Goal: Task Accomplishment & Management: Manage account settings

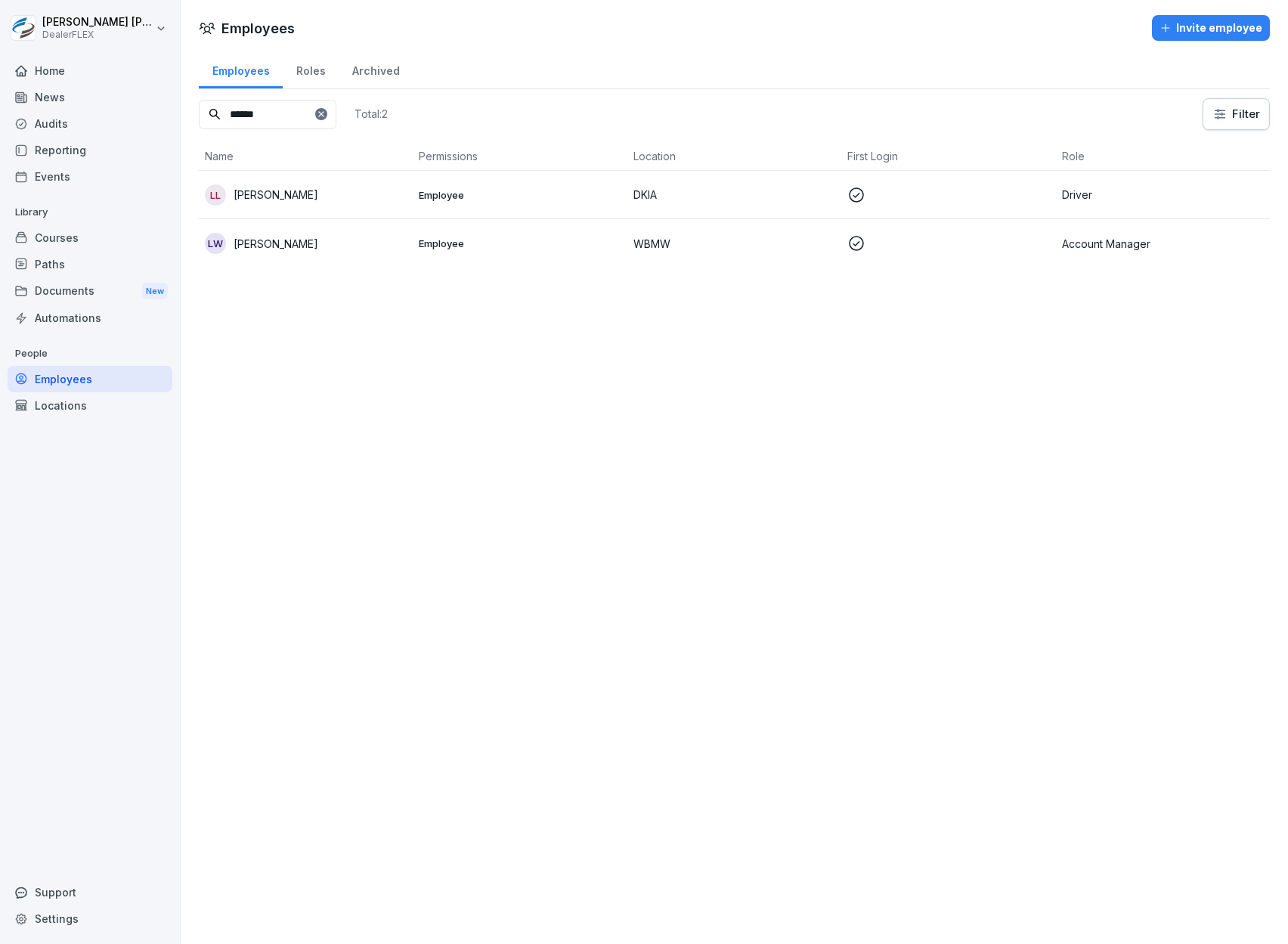
click at [74, 78] on div "Home" at bounding box center [90, 71] width 165 height 27
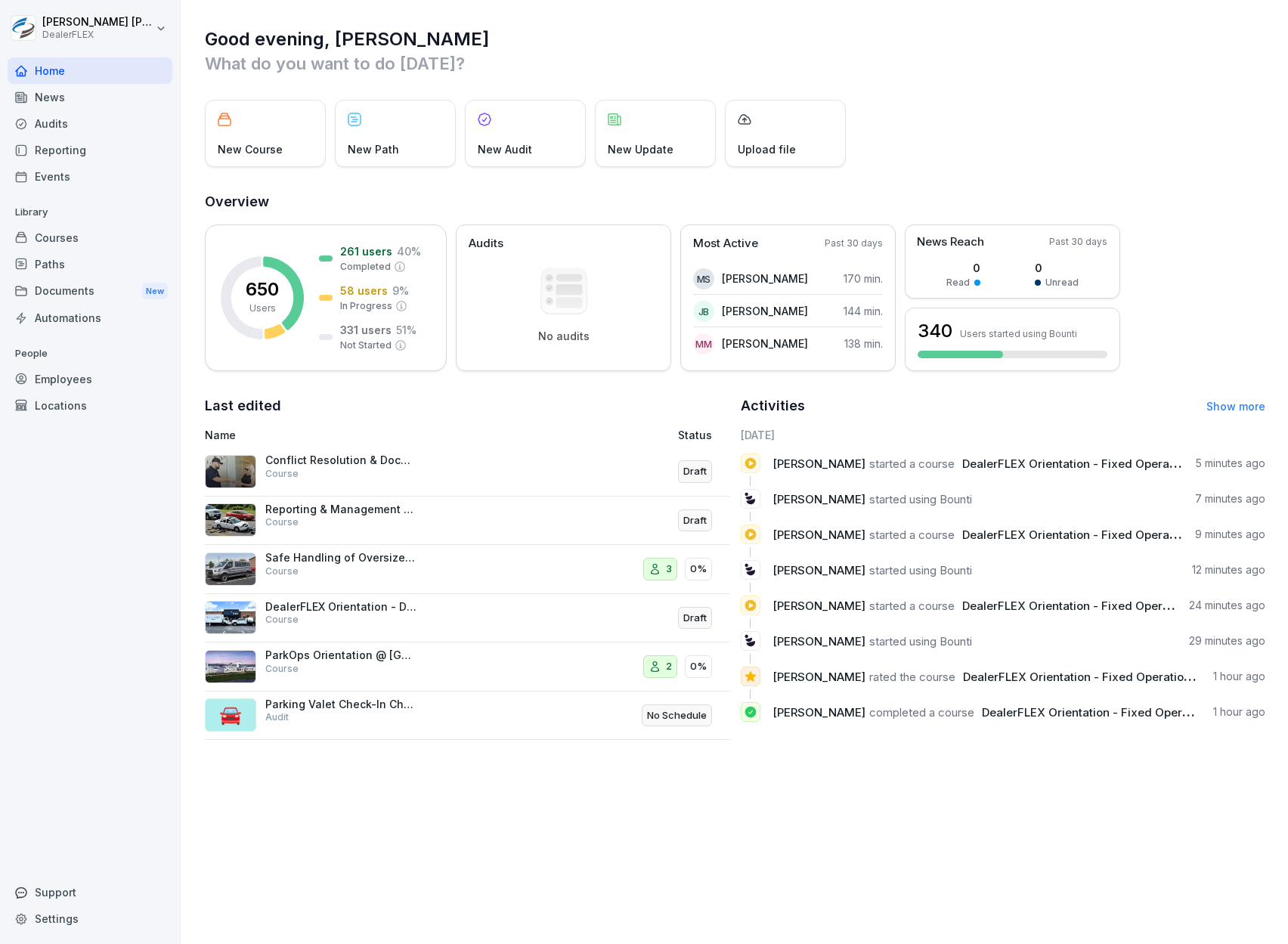
click at [77, 233] on div "Courses" at bounding box center [90, 238] width 165 height 27
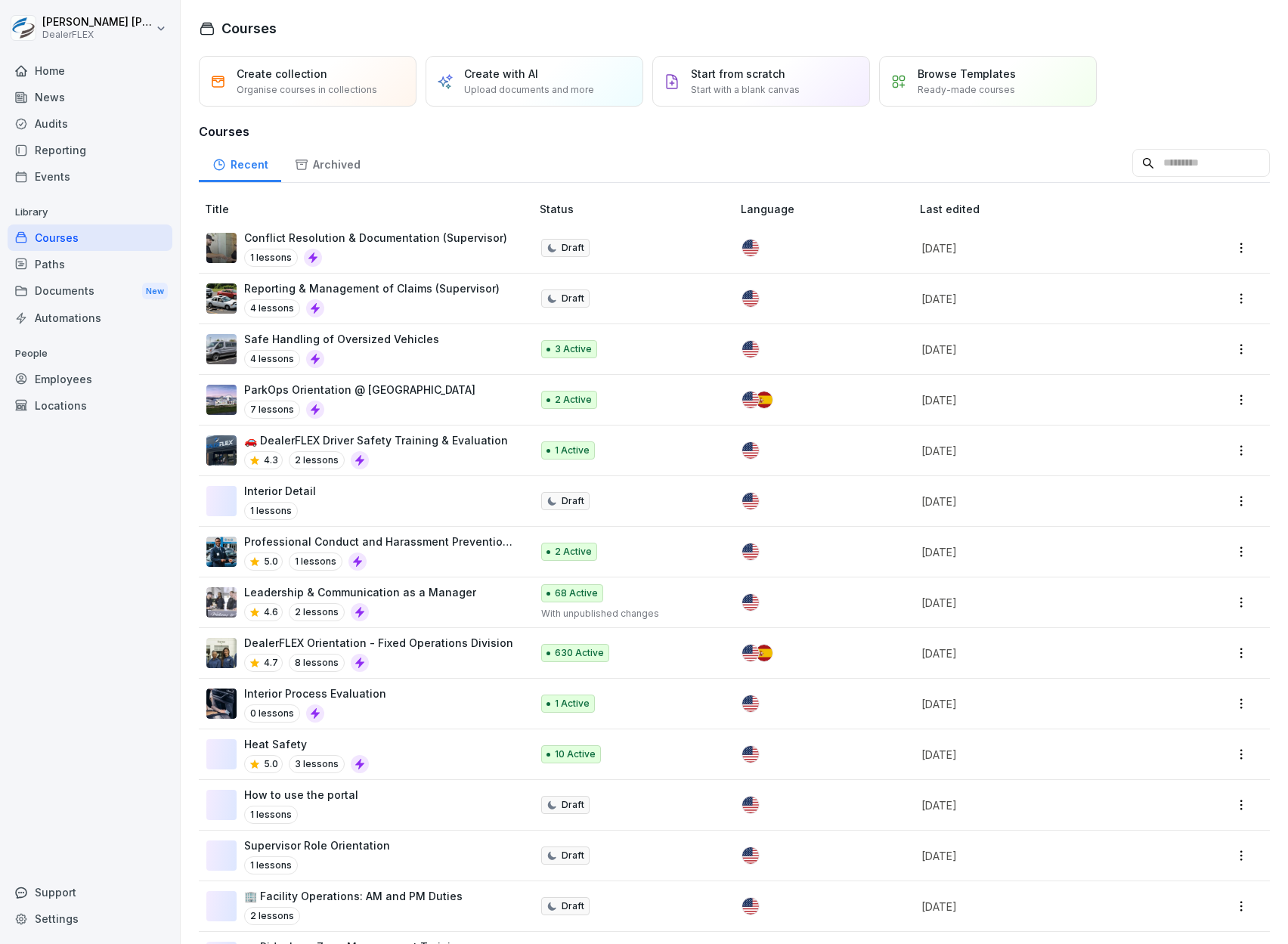
click at [1132, 160] on input at bounding box center [1201, 164] width 138 height 29
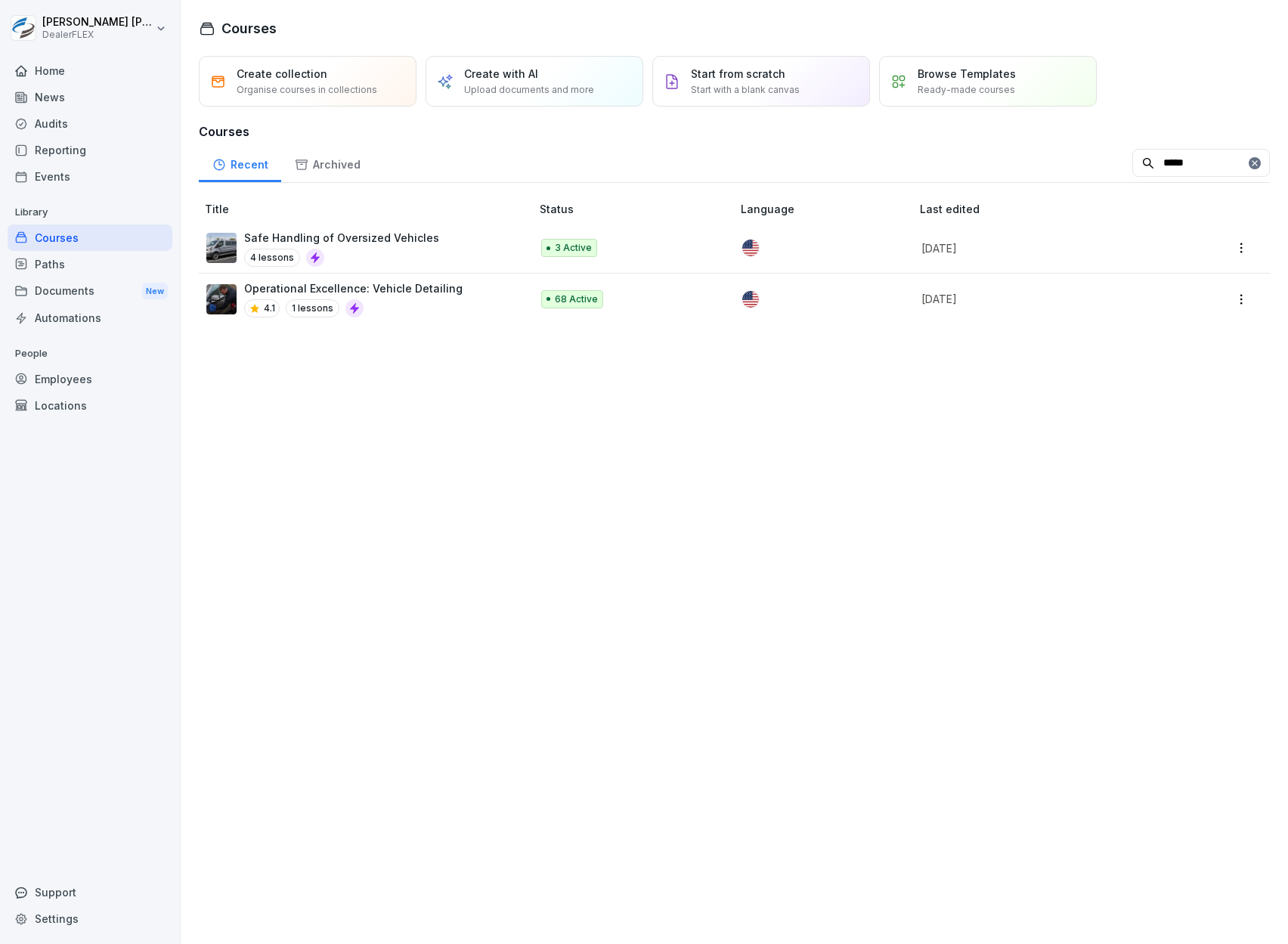
type input "*****"
click at [880, 260] on td at bounding box center [824, 248] width 179 height 51
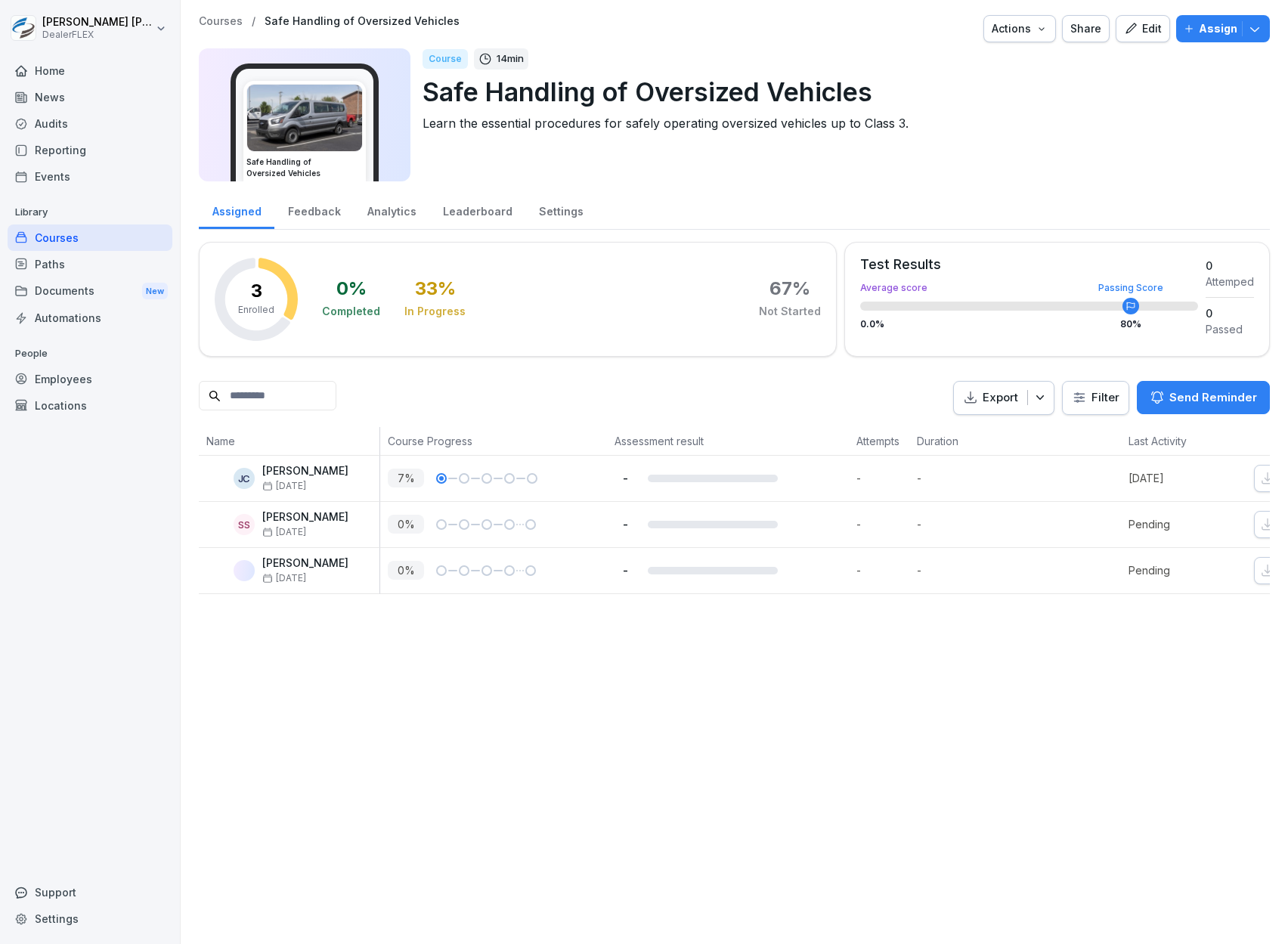
click at [1185, 34] on div "Assign" at bounding box center [1223, 28] width 78 height 16
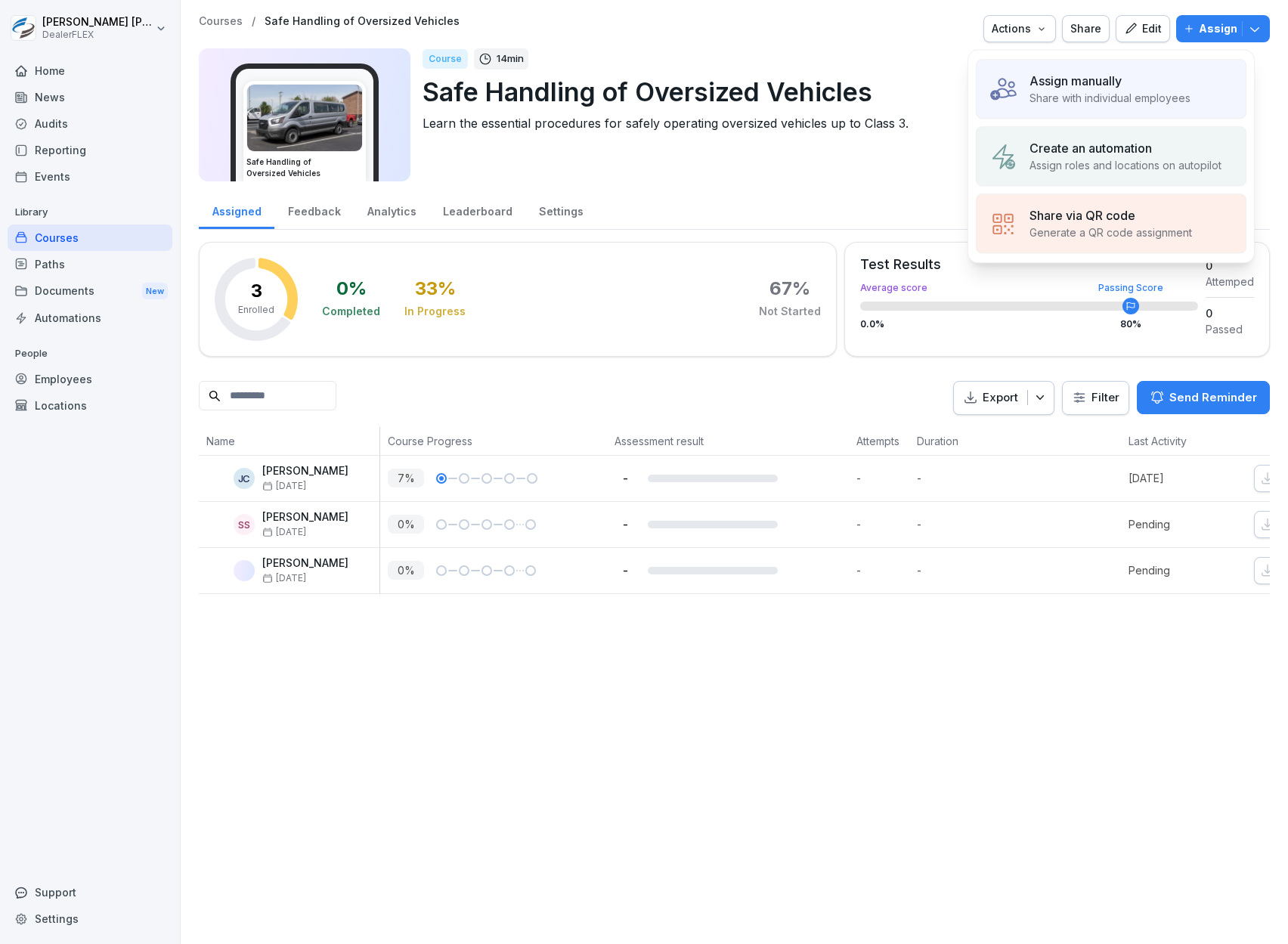
click at [1117, 104] on p "Share with individual employees" at bounding box center [1110, 98] width 161 height 16
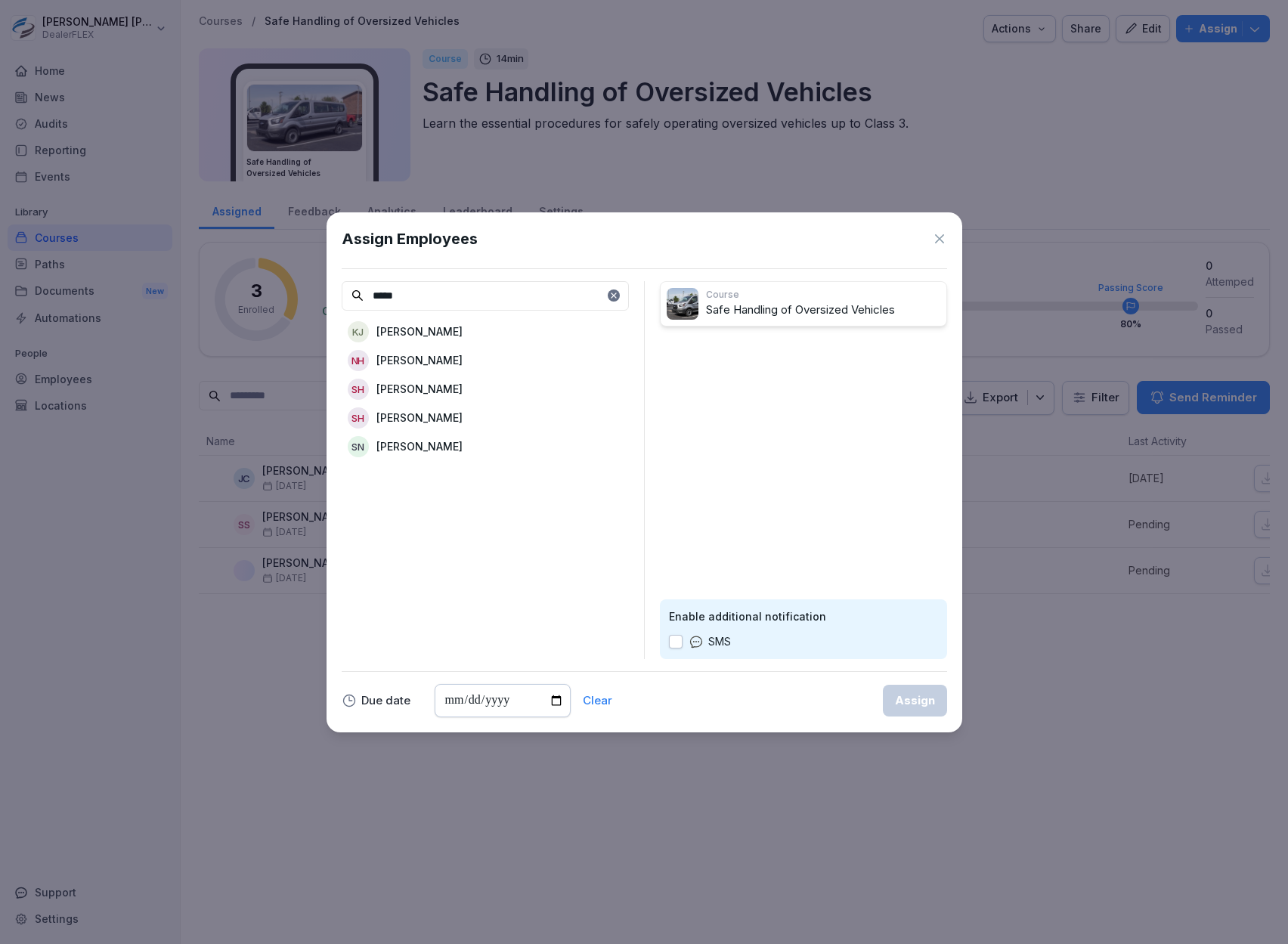
click at [472, 424] on div "SH Shawn Hurley" at bounding box center [485, 417] width 287 height 27
click at [481, 303] on input "*****" at bounding box center [485, 296] width 287 height 30
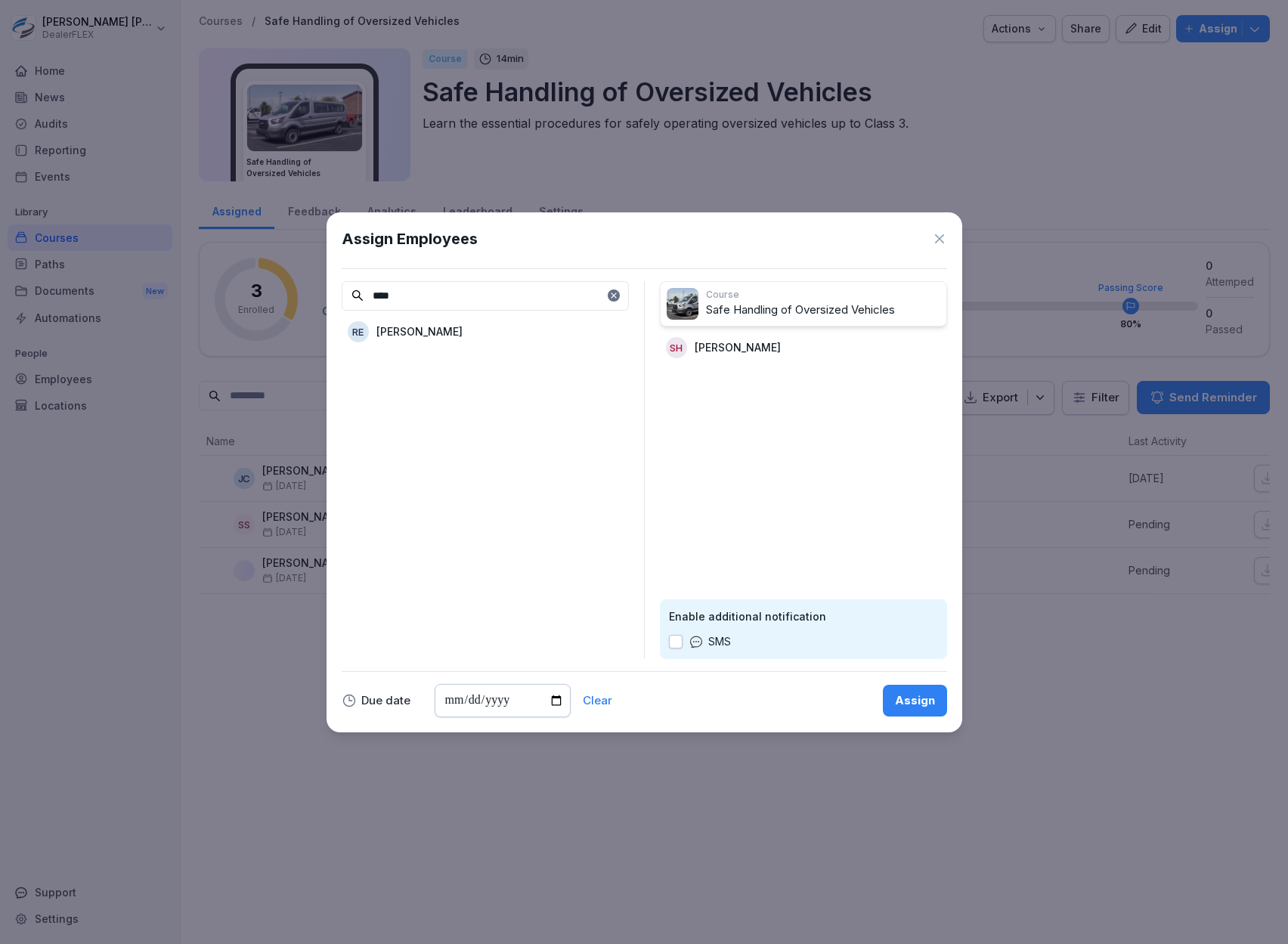
click at [545, 324] on div "RE Robert Ervin" at bounding box center [485, 331] width 287 height 27
click at [526, 297] on input "****" at bounding box center [485, 296] width 287 height 30
type input "****"
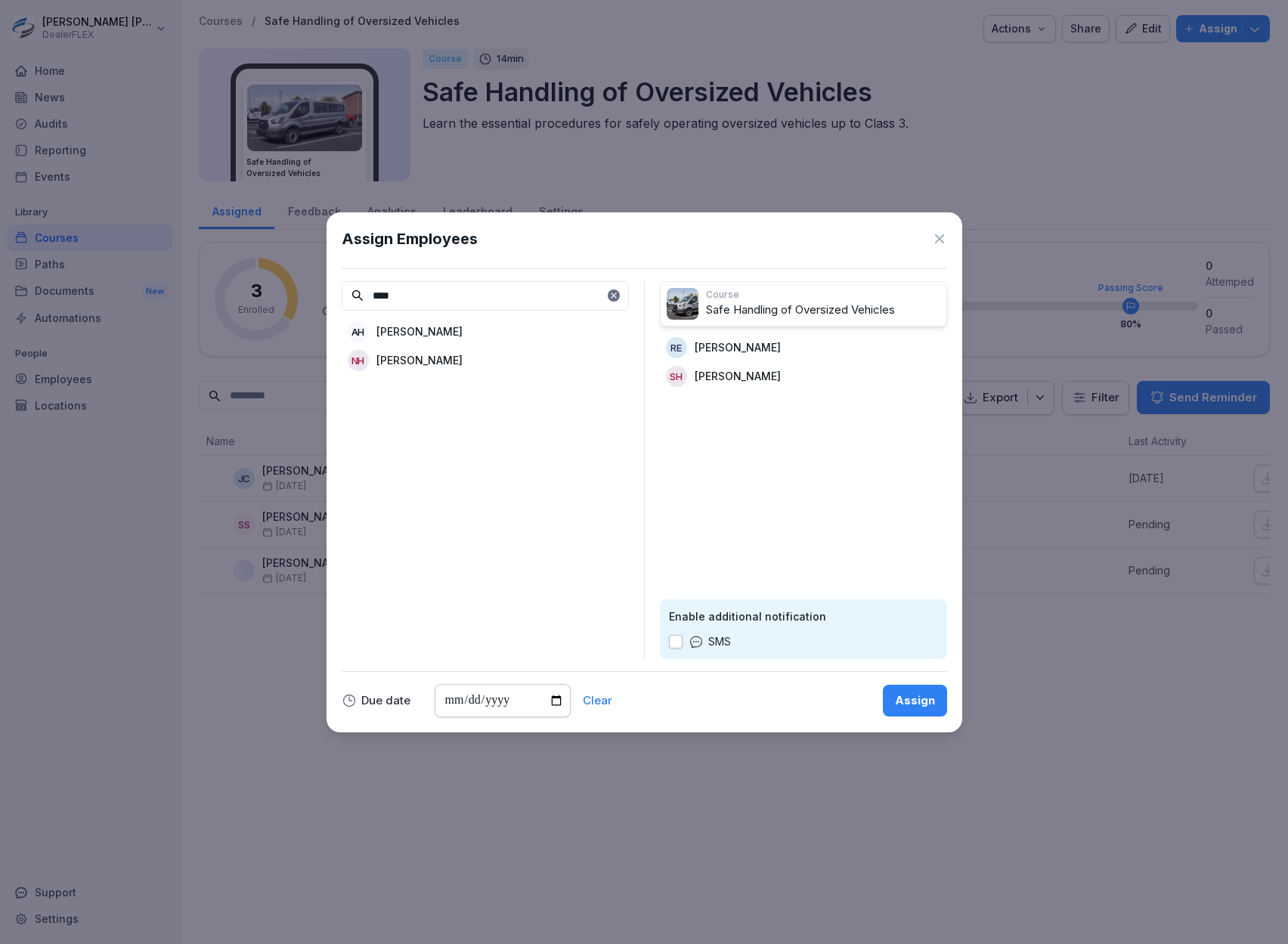
drag, startPoint x: 519, startPoint y: 327, endPoint x: 518, endPoint y: 337, distance: 10.0
click at [518, 337] on div "AH Armond Hughston" at bounding box center [485, 331] width 287 height 27
click at [904, 697] on div "Assign" at bounding box center [915, 700] width 40 height 16
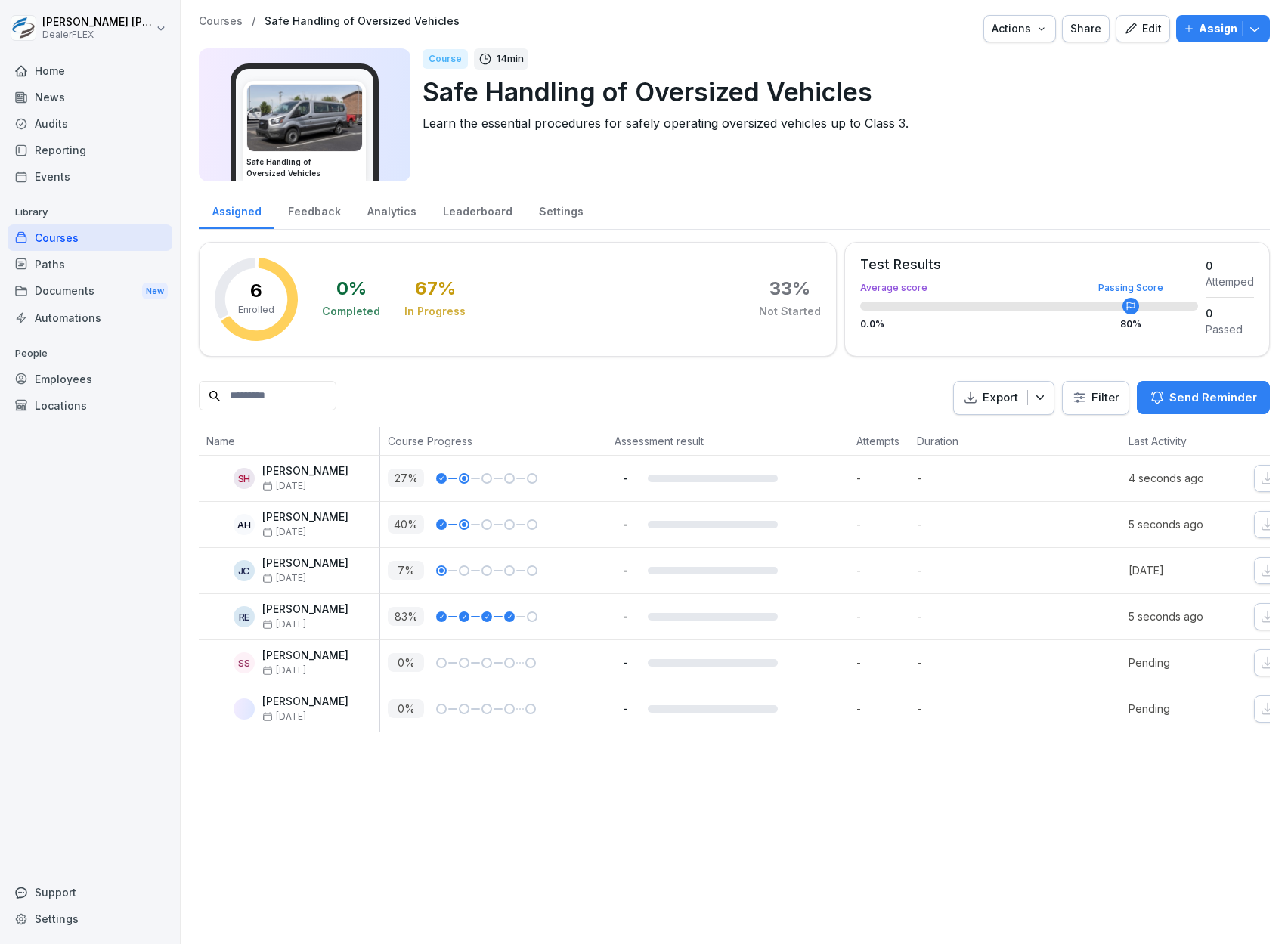
click at [1198, 32] on p "Assign" at bounding box center [1217, 28] width 38 height 16
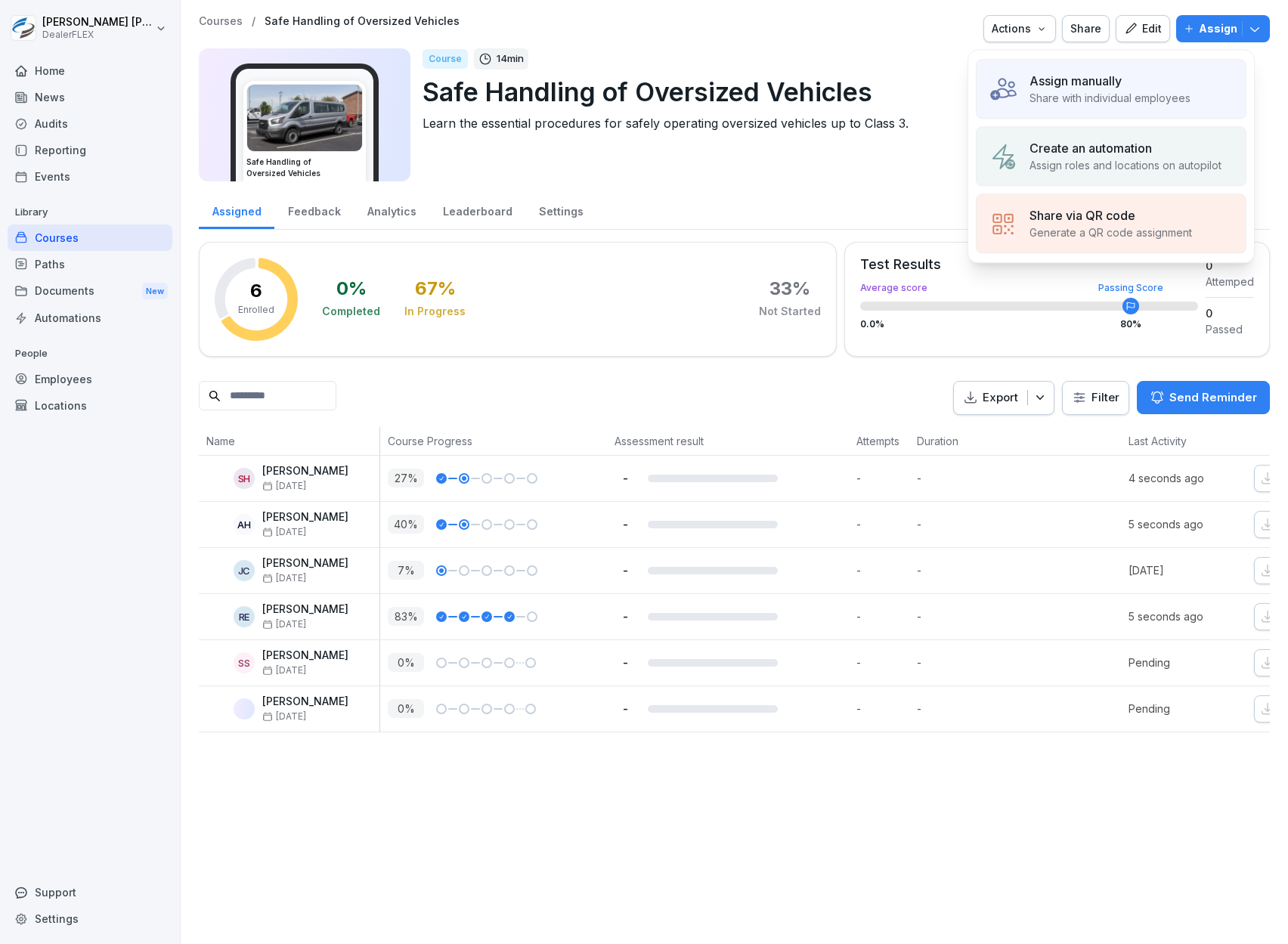
click at [1128, 88] on div "Assign manually" at bounding box center [1110, 80] width 161 height 18
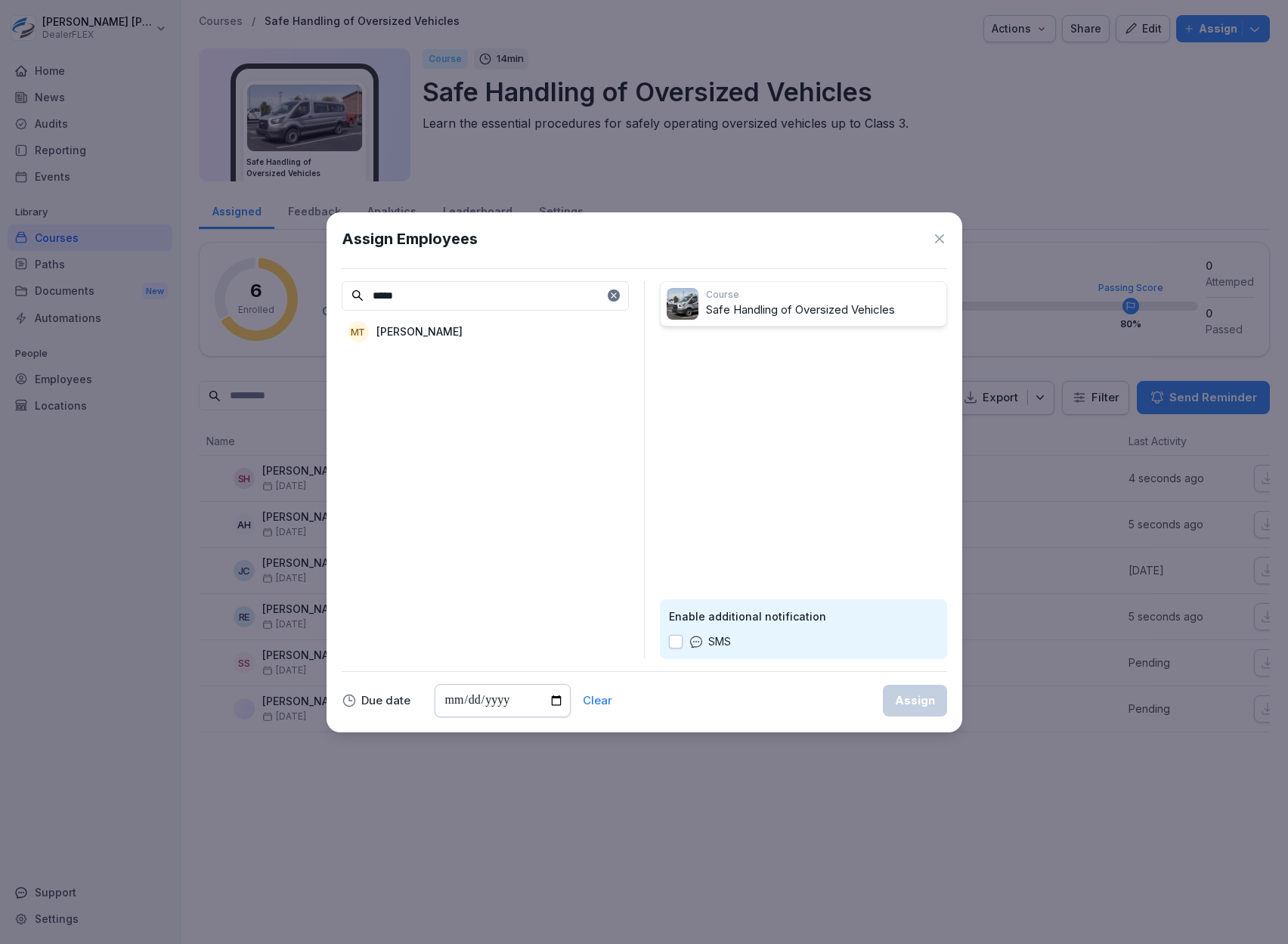
type input "*****"
click at [536, 329] on div "MT Michael Toyco" at bounding box center [485, 331] width 287 height 27
click at [897, 703] on div "Assign" at bounding box center [915, 700] width 40 height 16
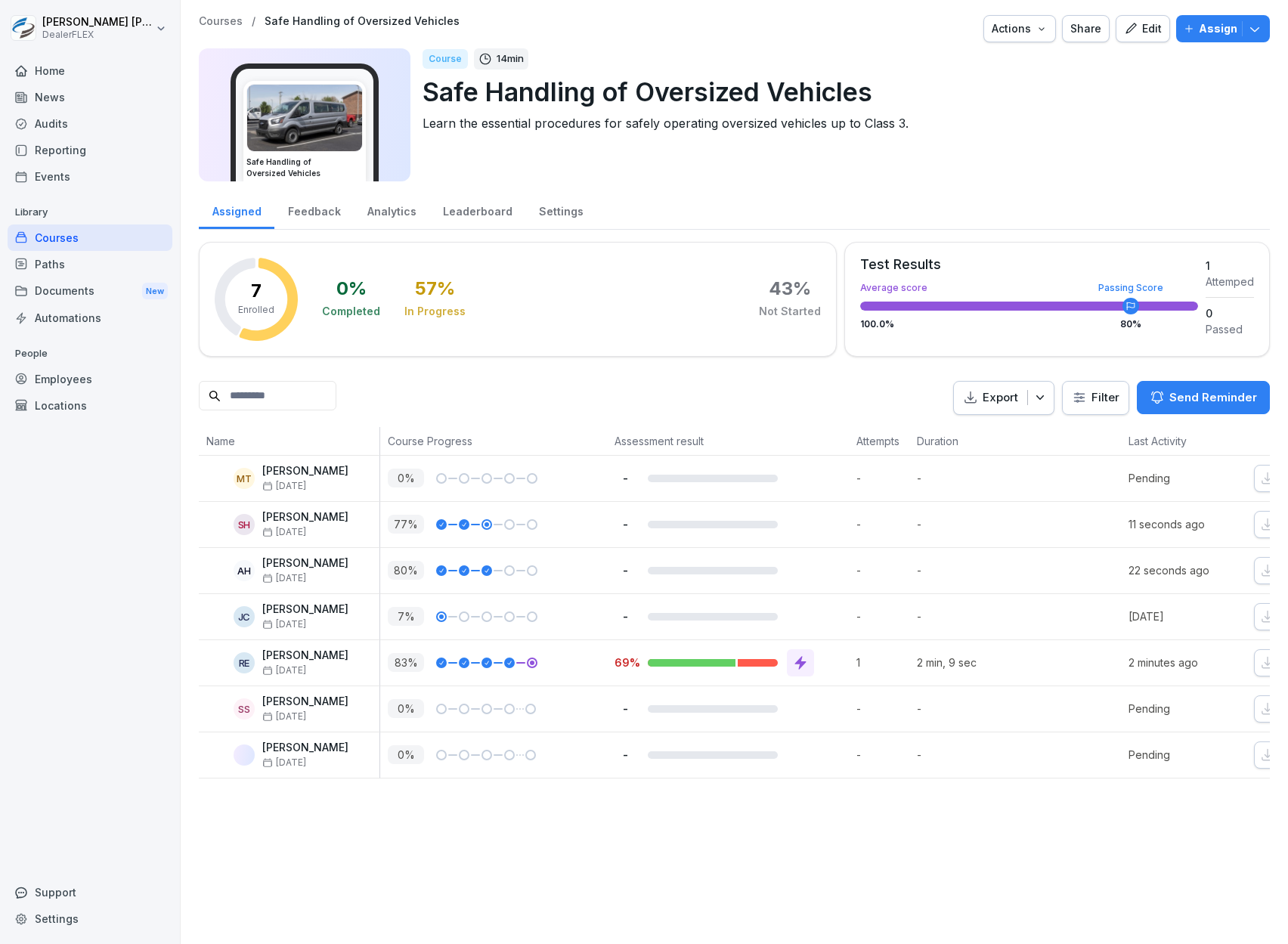
click at [1184, 31] on icon "button" at bounding box center [1188, 28] width 11 height 11
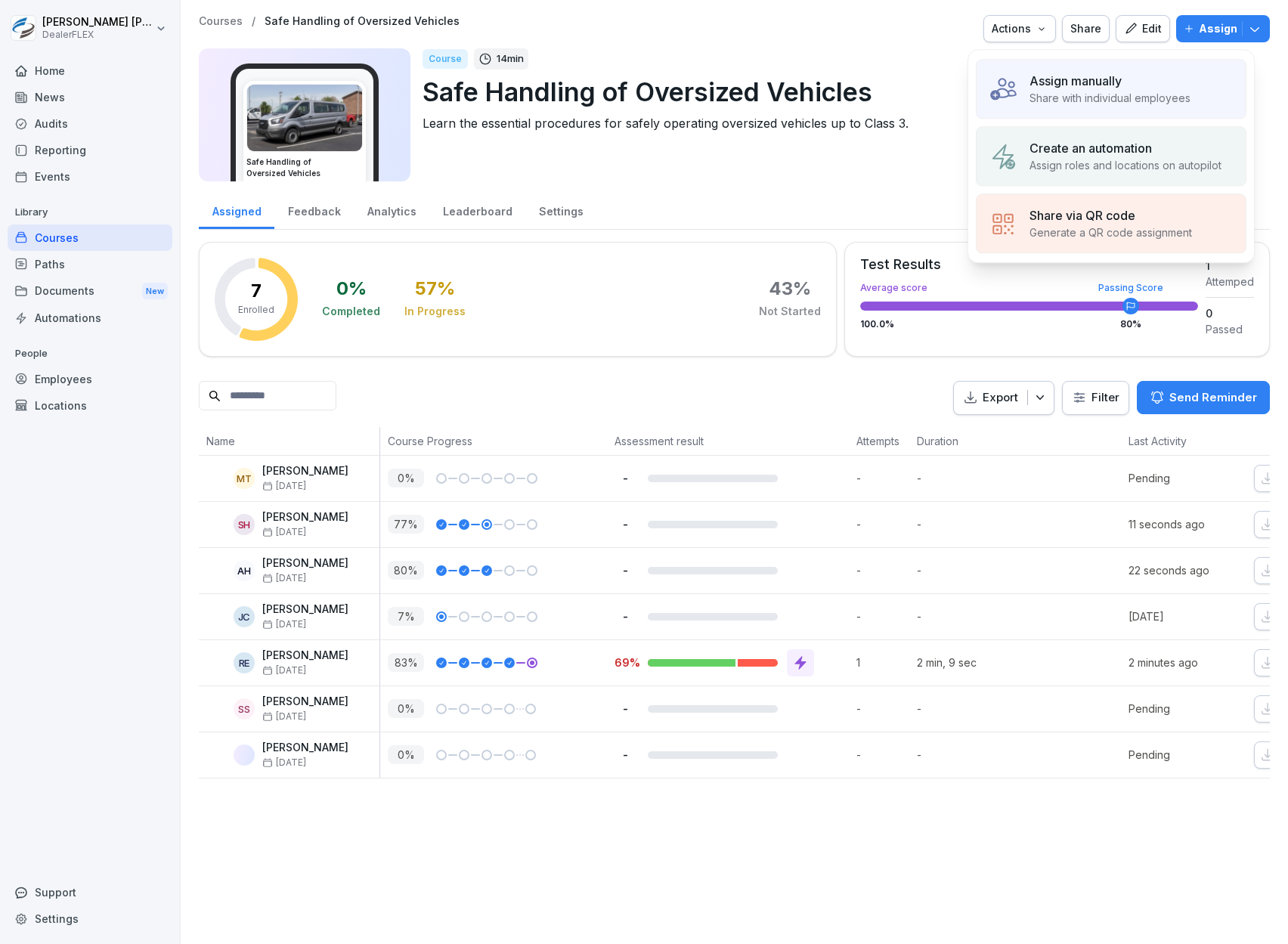
click at [1062, 83] on p "Assign manually" at bounding box center [1076, 80] width 92 height 18
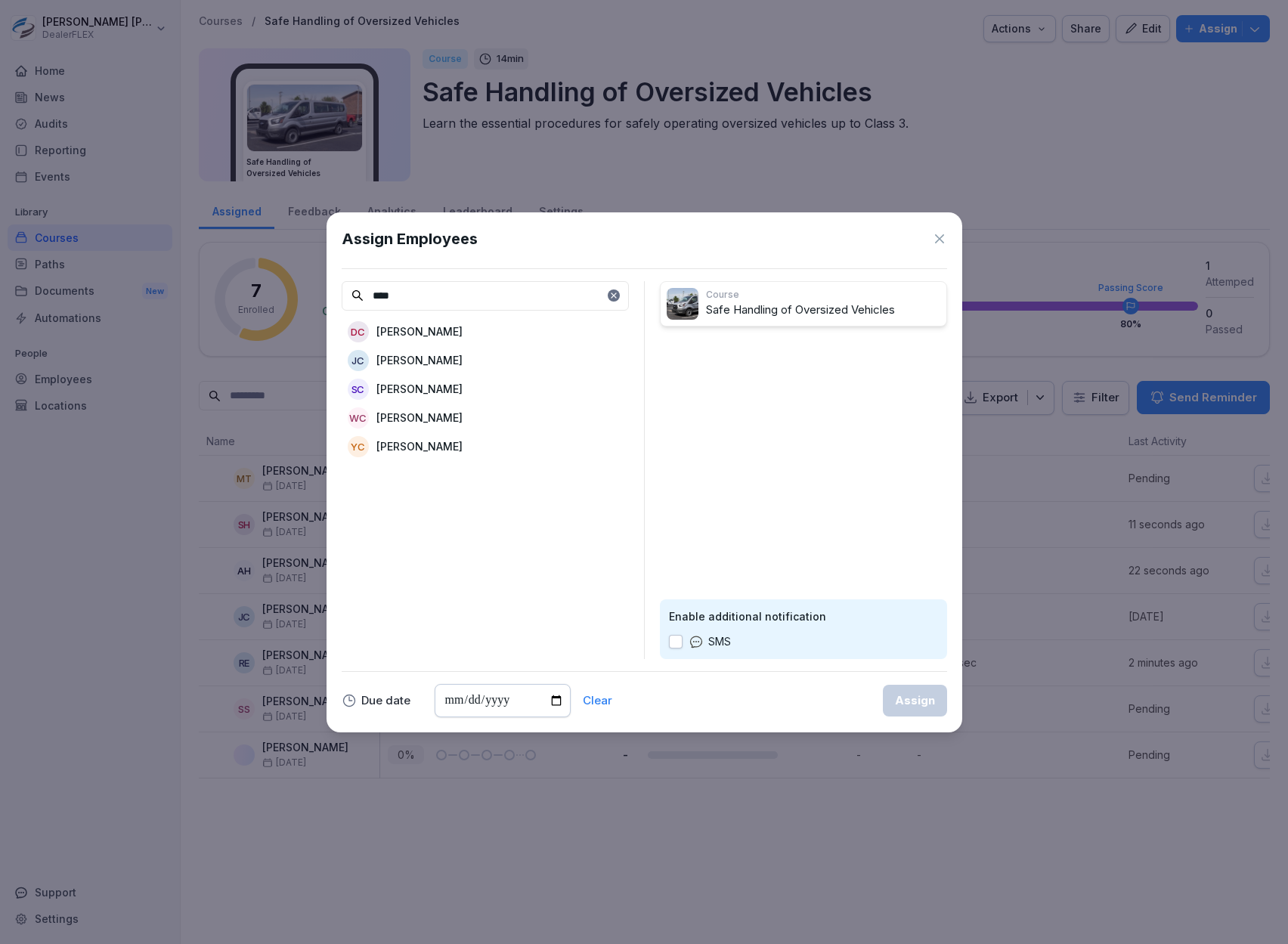
type input "****"
click at [502, 334] on div "DC Daniel Colon" at bounding box center [485, 331] width 287 height 27
click at [920, 700] on div "Assign" at bounding box center [915, 700] width 40 height 16
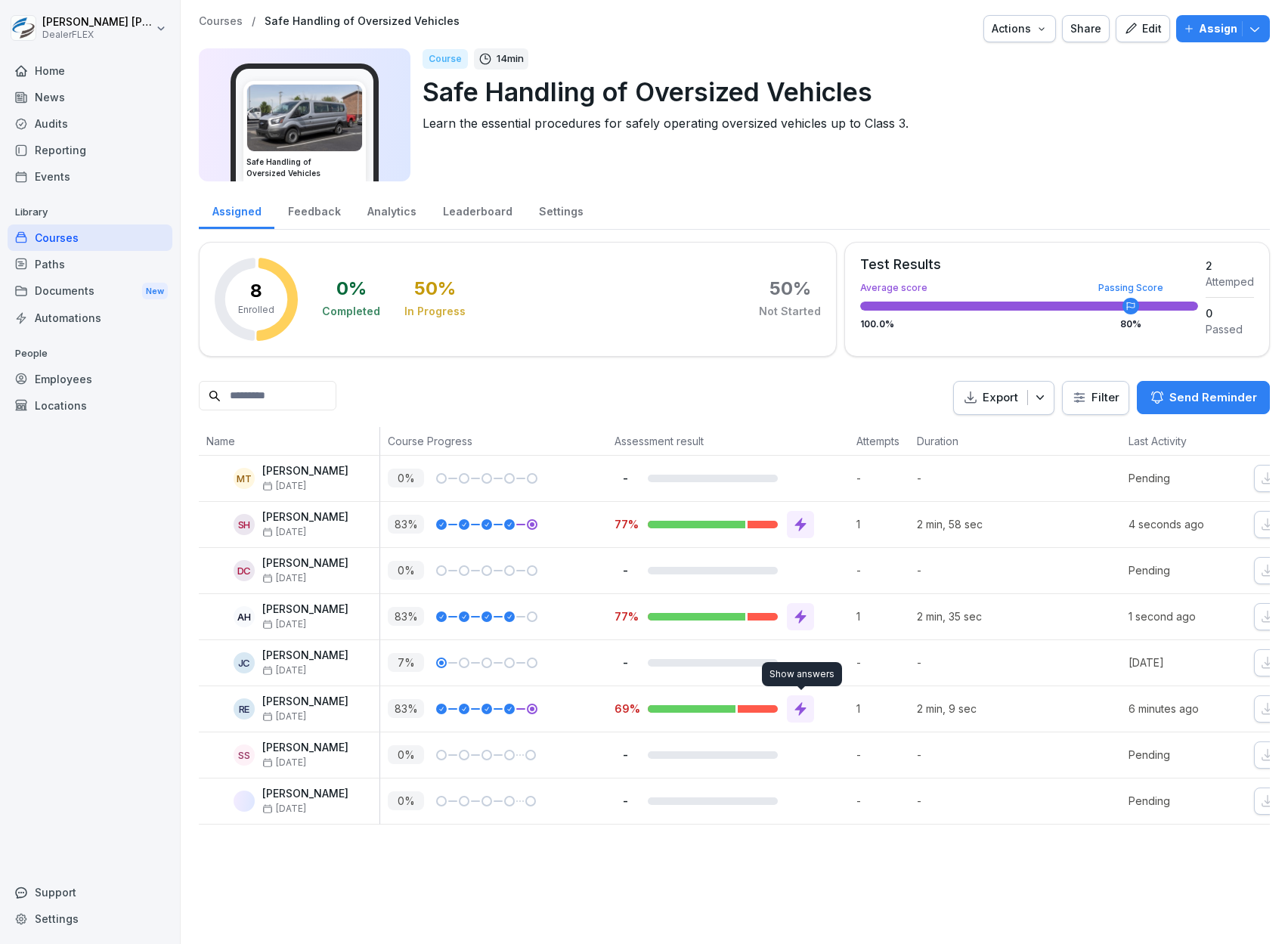
click at [813, 721] on div at bounding box center [731, 709] width 167 height 27
click at [806, 708] on icon at bounding box center [800, 709] width 15 height 15
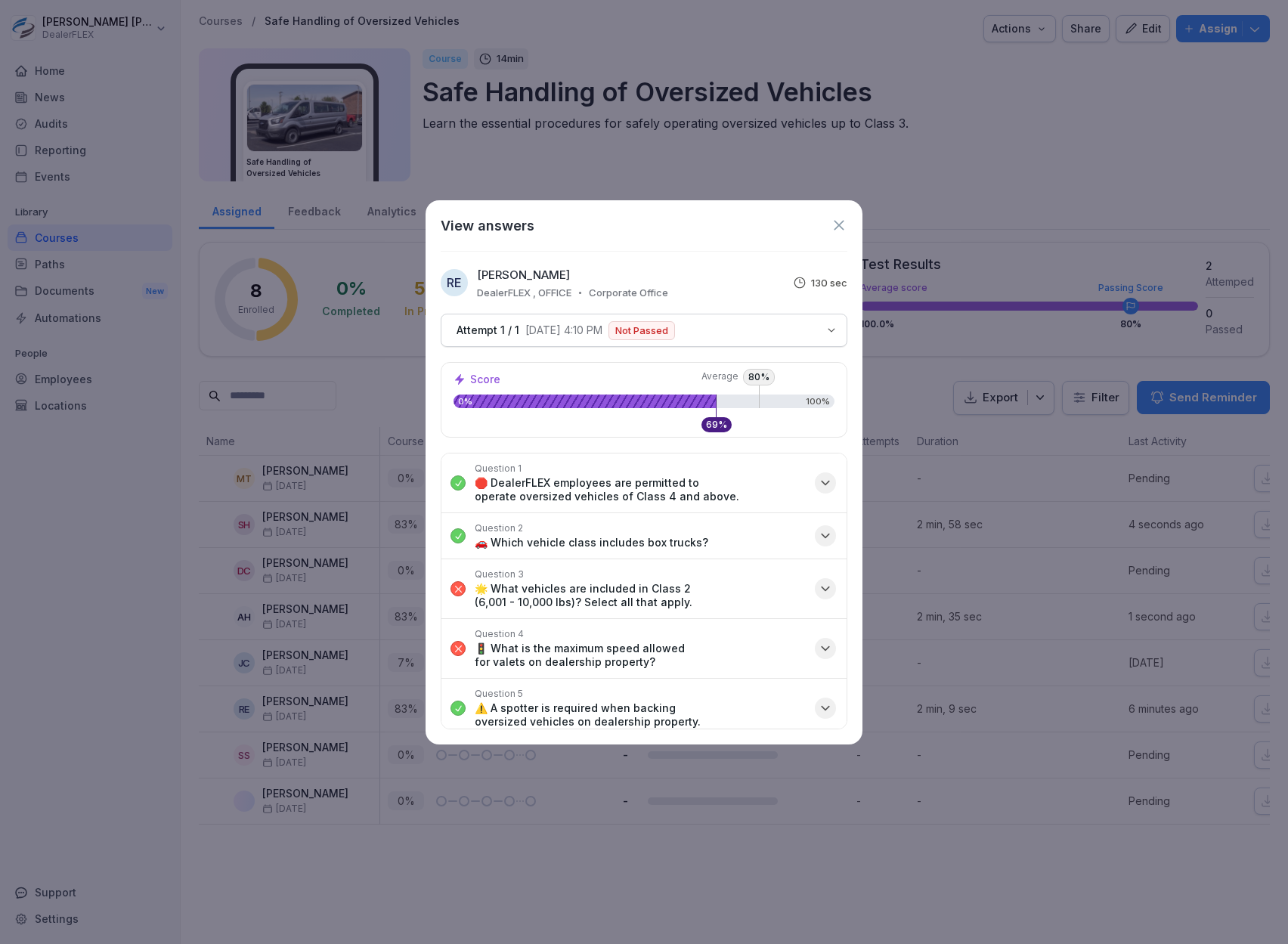
click at [837, 230] on icon at bounding box center [838, 225] width 16 height 16
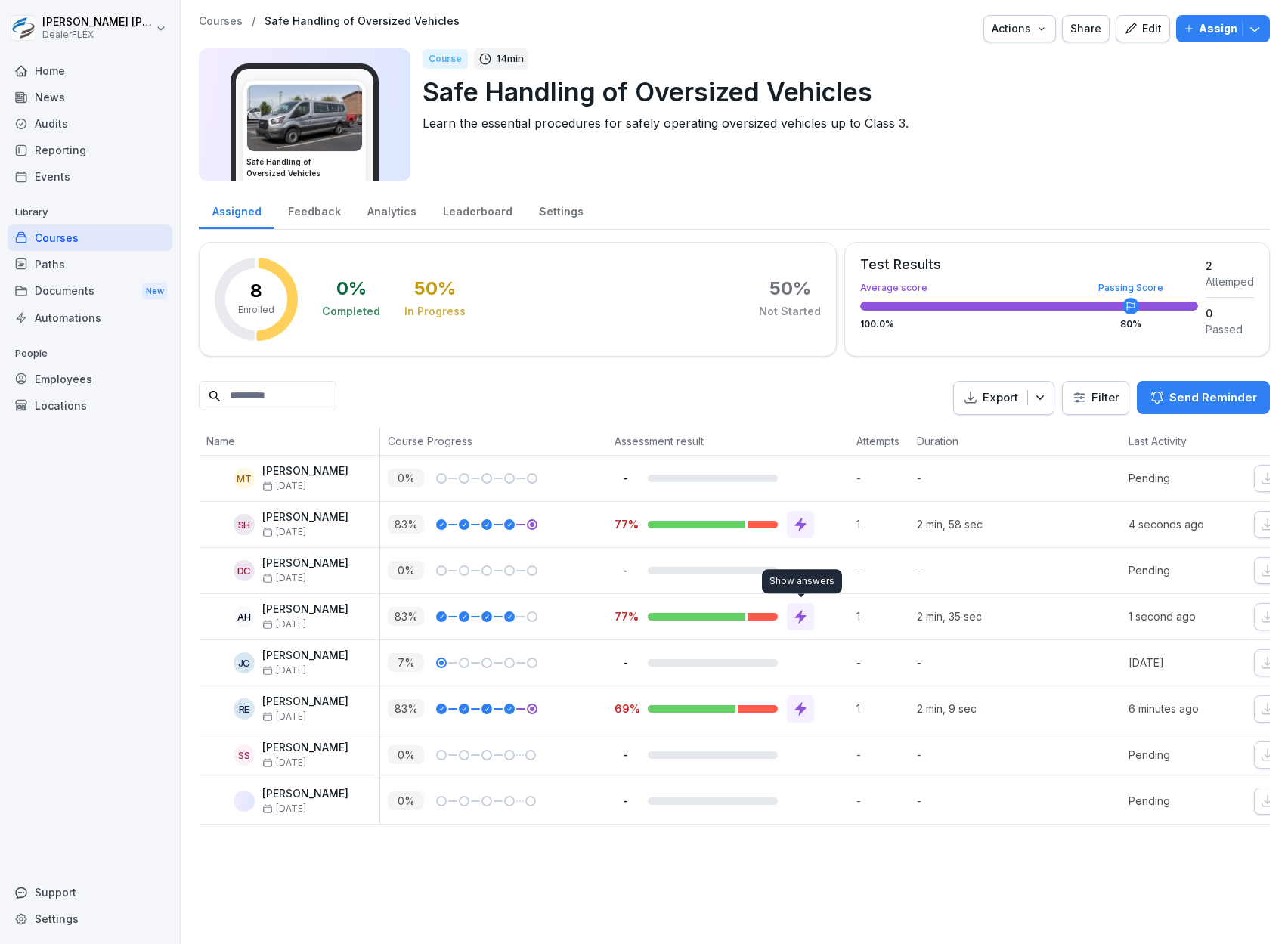
click at [802, 617] on icon at bounding box center [800, 617] width 15 height 15
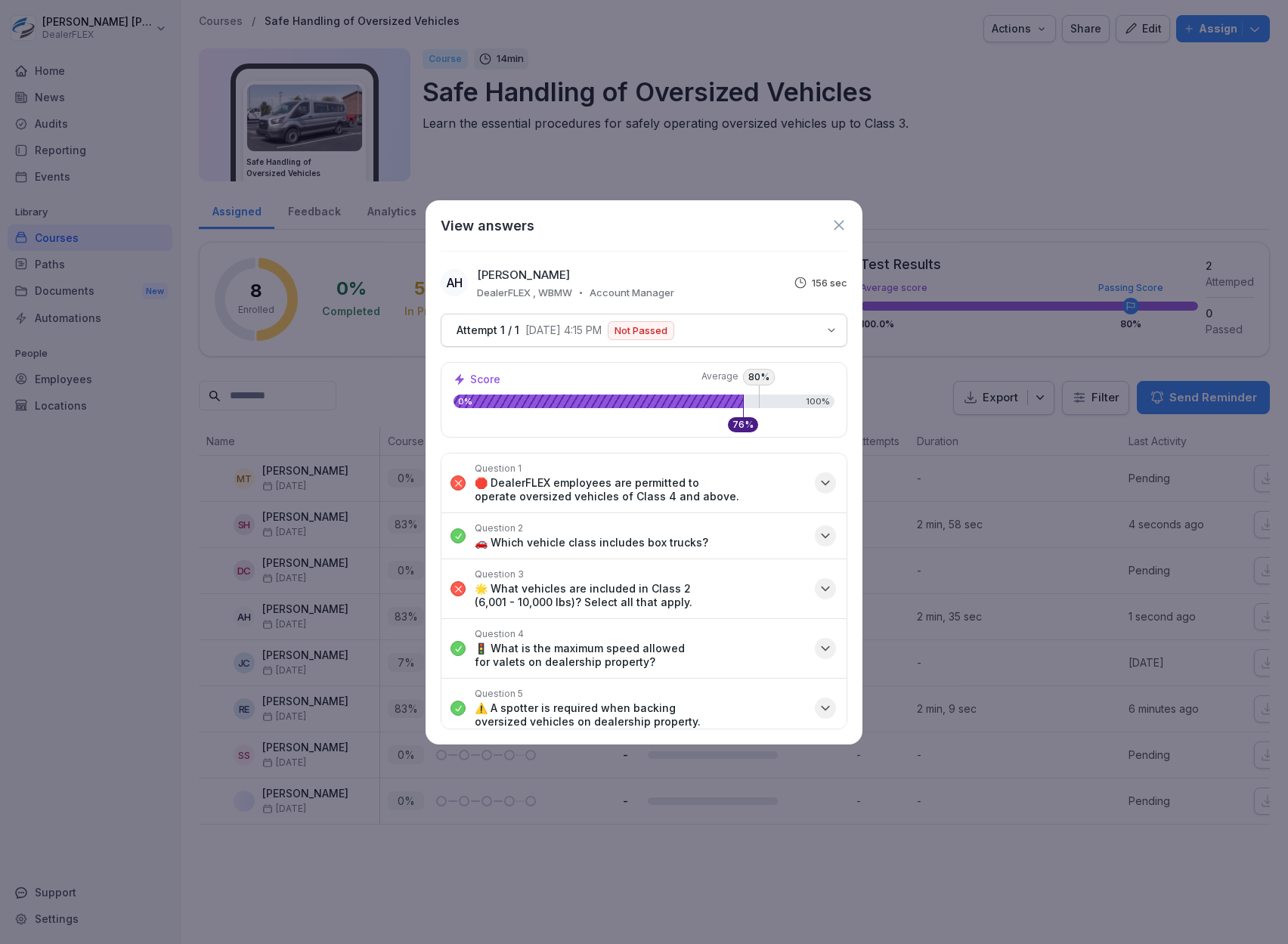
click at [835, 232] on icon at bounding box center [838, 225] width 16 height 16
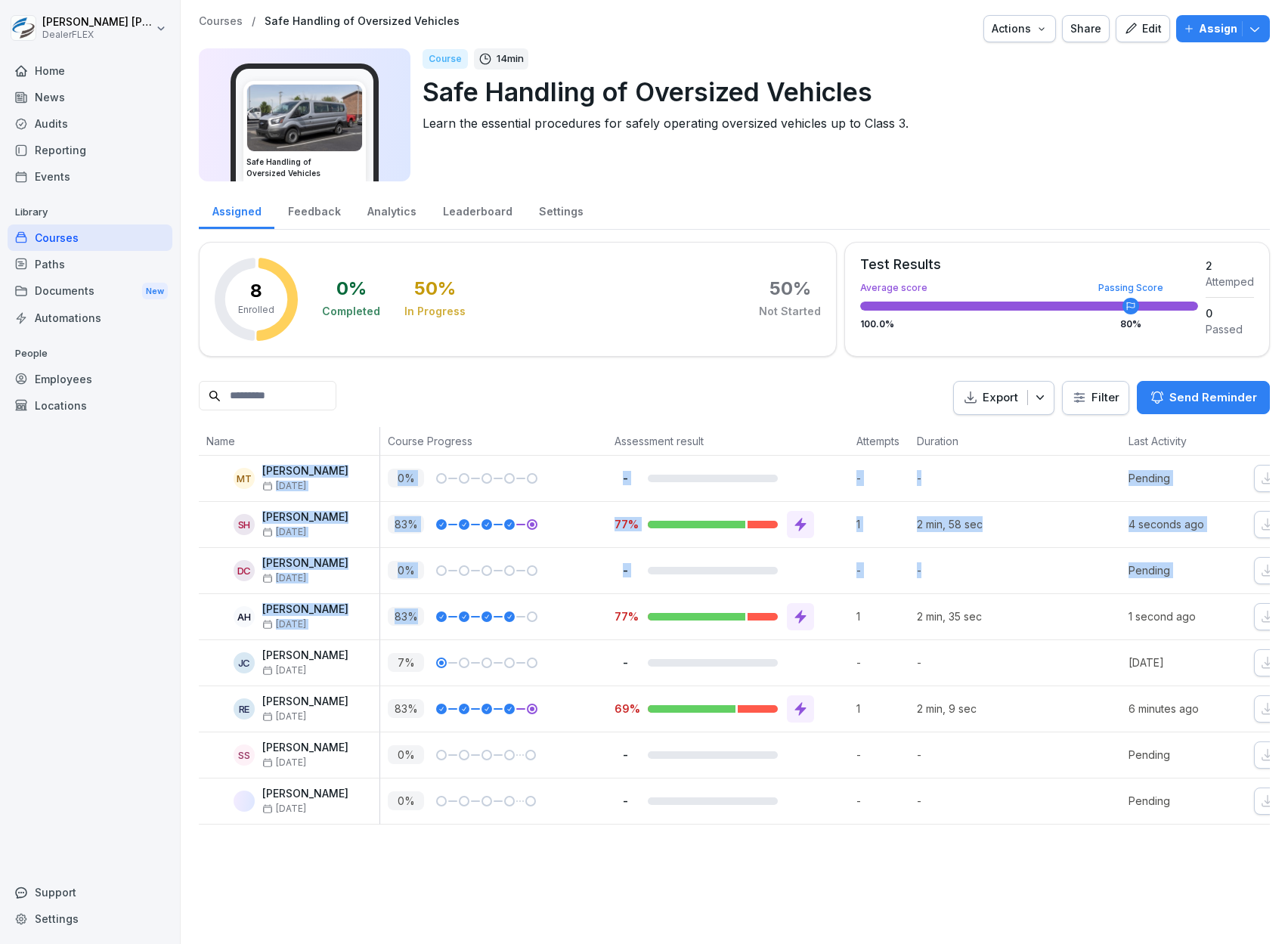
drag, startPoint x: 551, startPoint y: 618, endPoint x: 222, endPoint y: 478, distance: 357.5
click at [222, 478] on tbody "MT Michael Toyco Sep 11 0 % - - - Pending SH Shawn Hurley Sep 11 83 % 77% 1 2 m…" at bounding box center [796, 640] width 1194 height 369
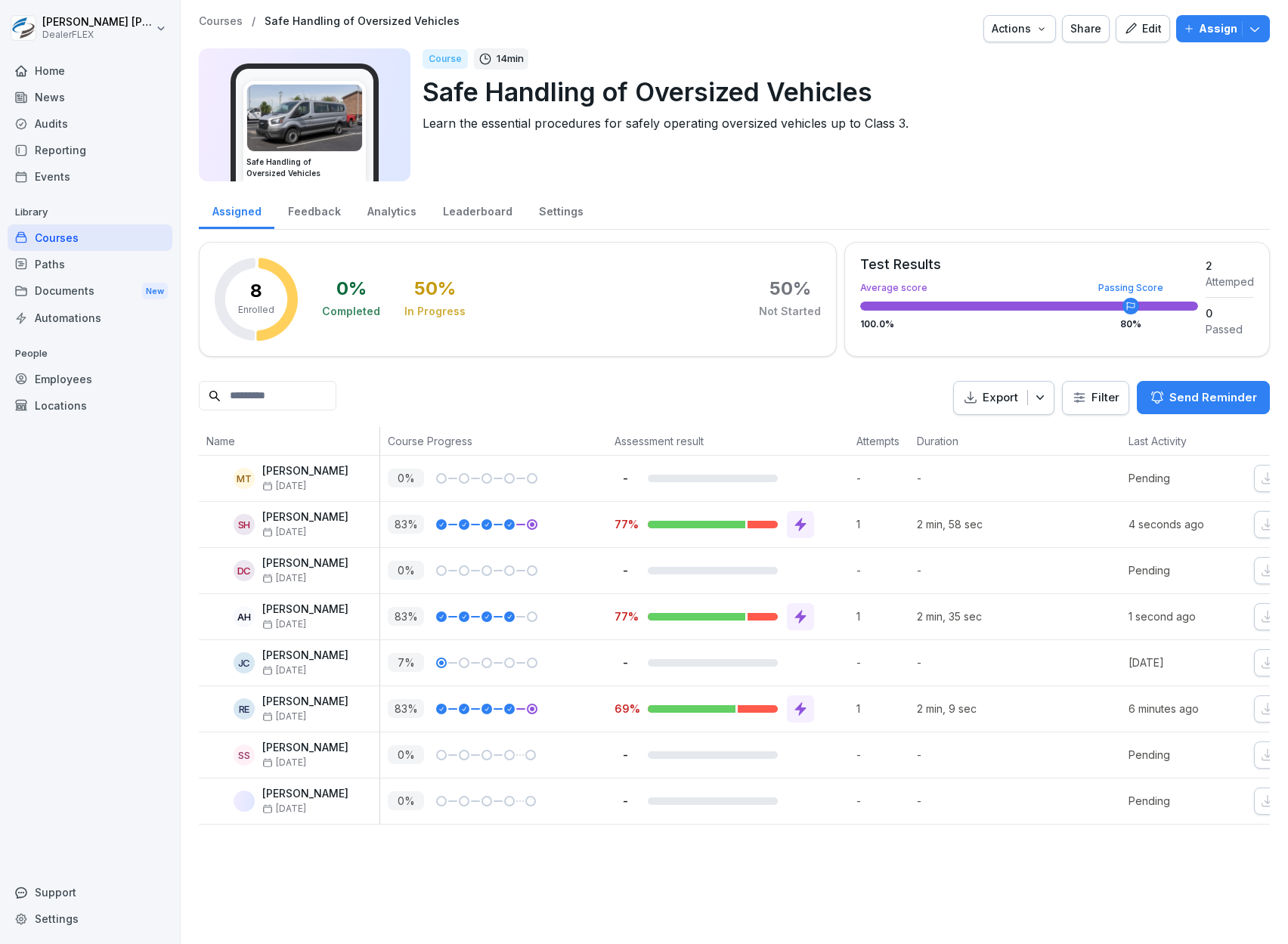
click at [893, 759] on p "-" at bounding box center [882, 754] width 53 height 16
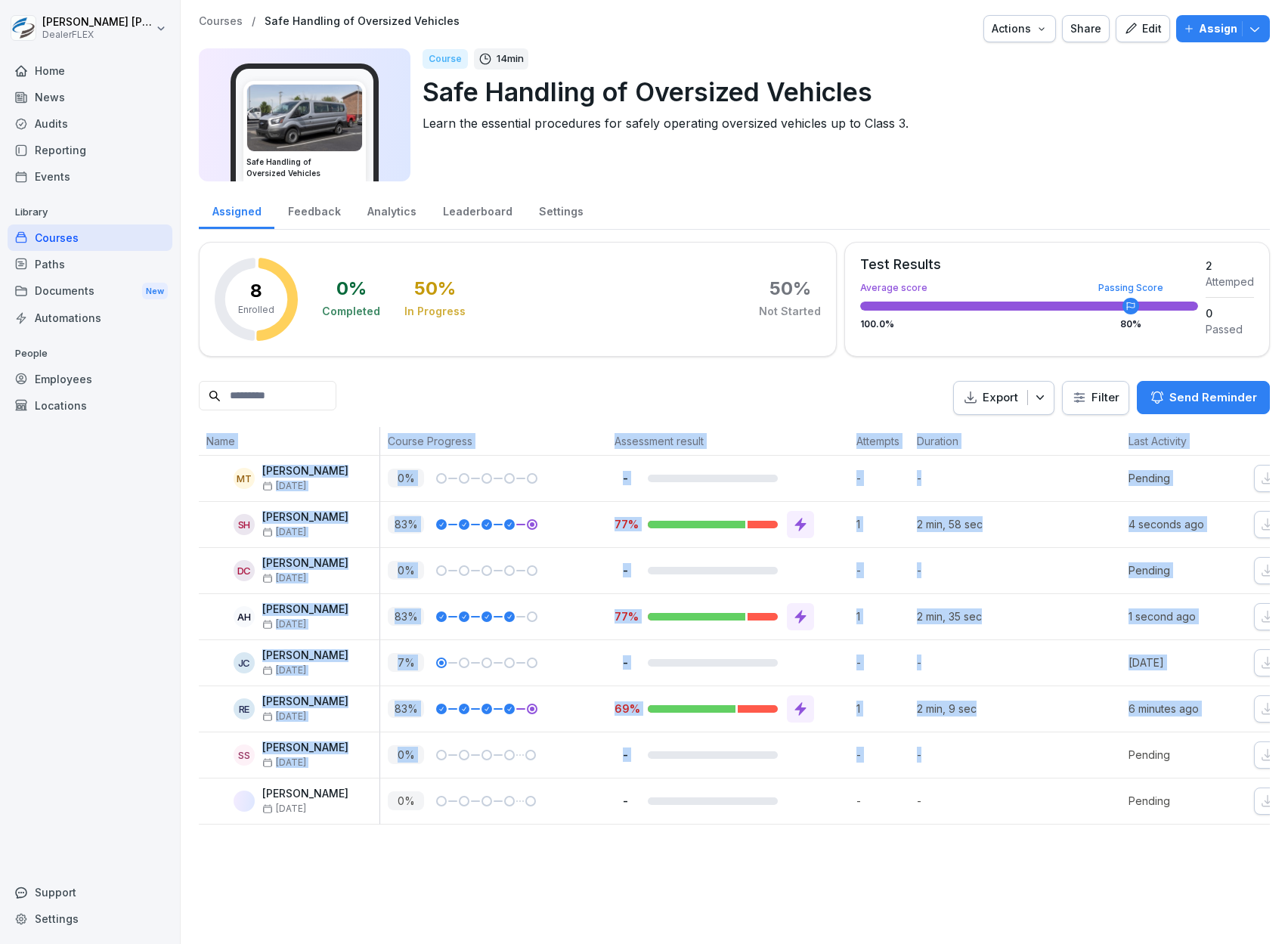
drag, startPoint x: 989, startPoint y: 756, endPoint x: 197, endPoint y: 469, distance: 842.4
click at [197, 469] on div "Courses / Safe Handling of Oversized Vehicles Actions Share Edit Assign Safe Ha…" at bounding box center [734, 419] width 1107 height 840
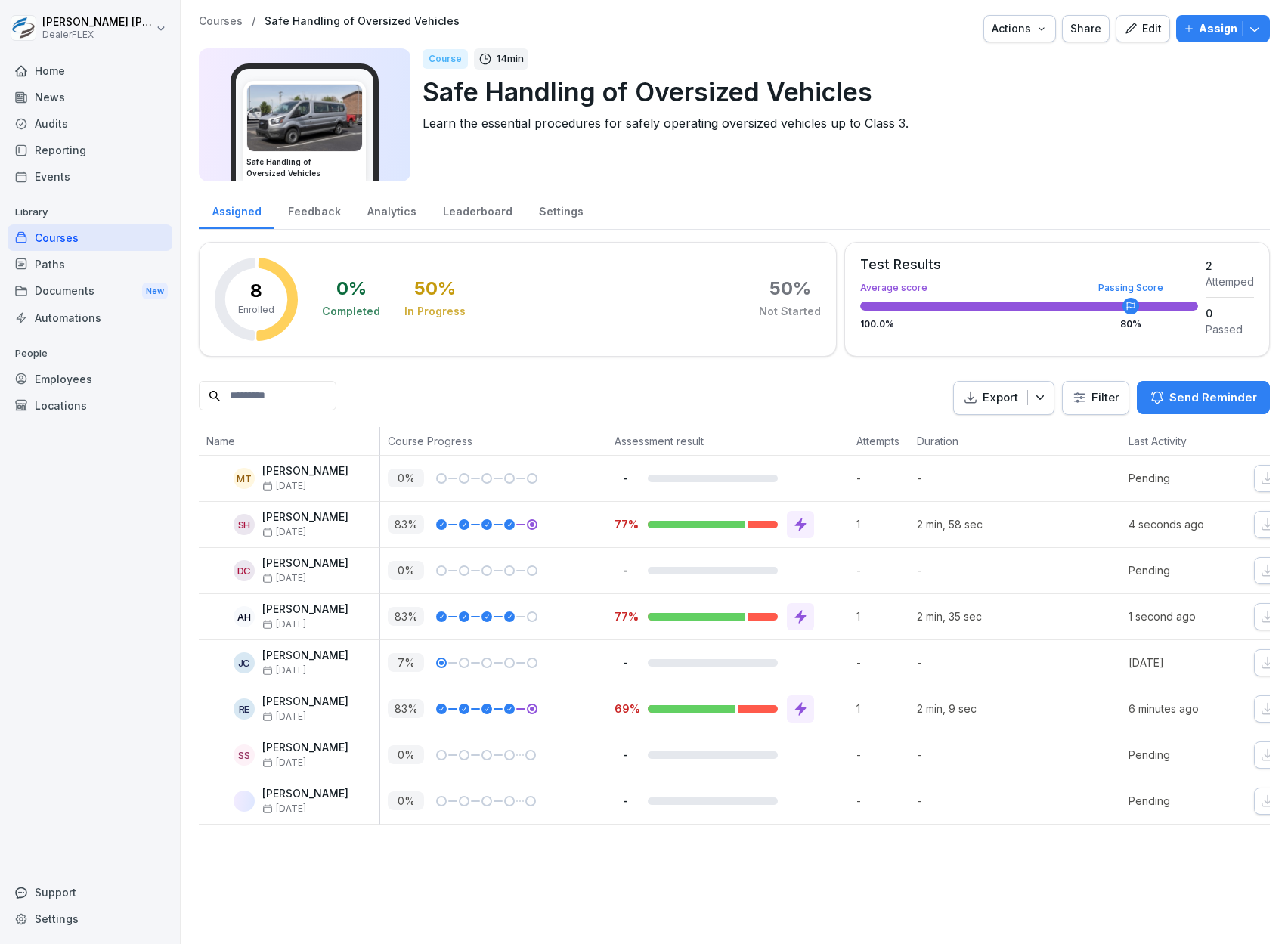
click at [1077, 807] on div at bounding box center [1086, 800] width 68 height 45
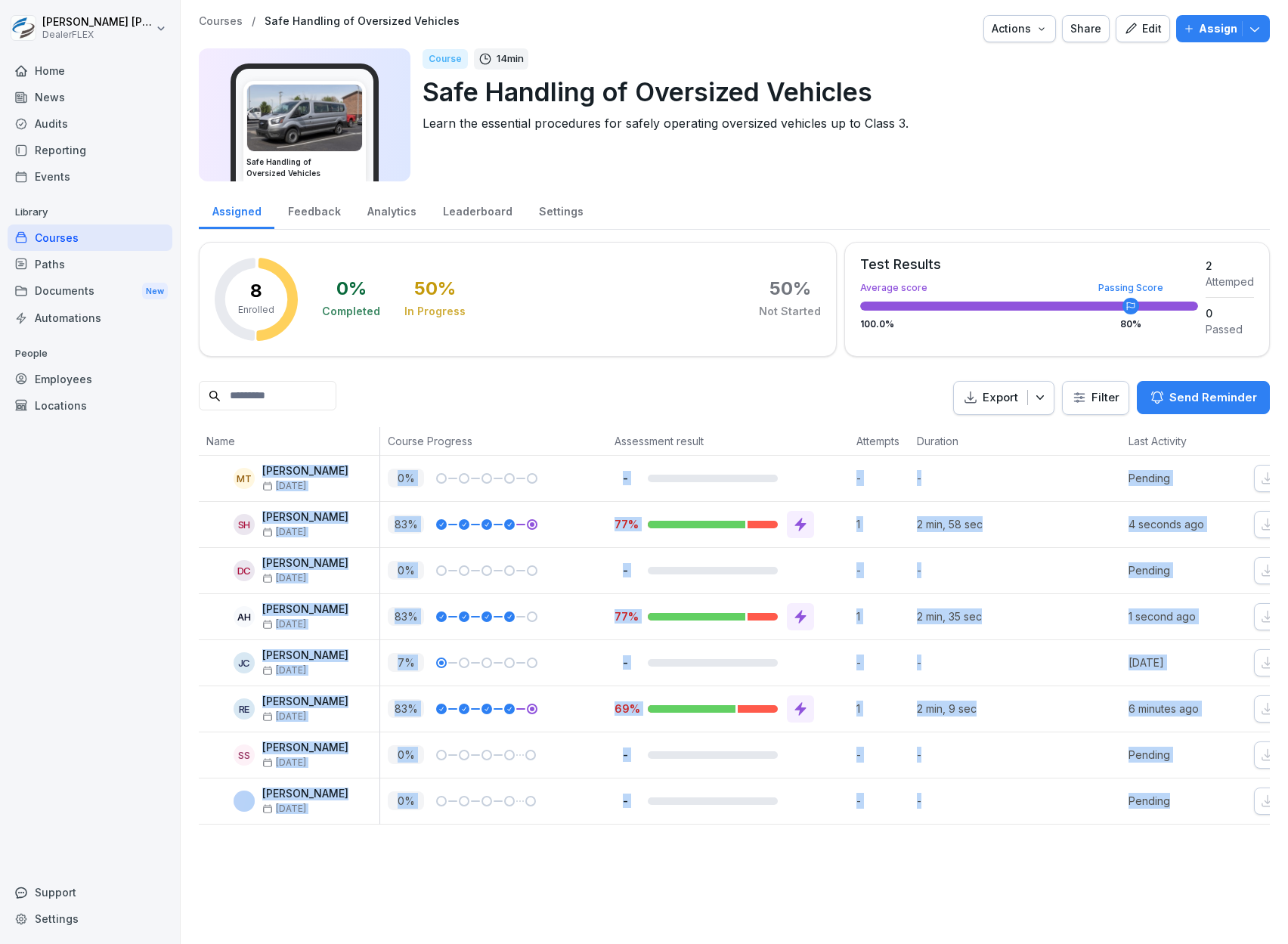
drag, startPoint x: 1191, startPoint y: 801, endPoint x: 250, endPoint y: 499, distance: 988.3
click at [250, 499] on tbody "MT Michael Toyco Sep 11 0 % - - - Pending SH Shawn Hurley Sep 11 83 % 77% 1 2 m…" at bounding box center [796, 640] width 1194 height 369
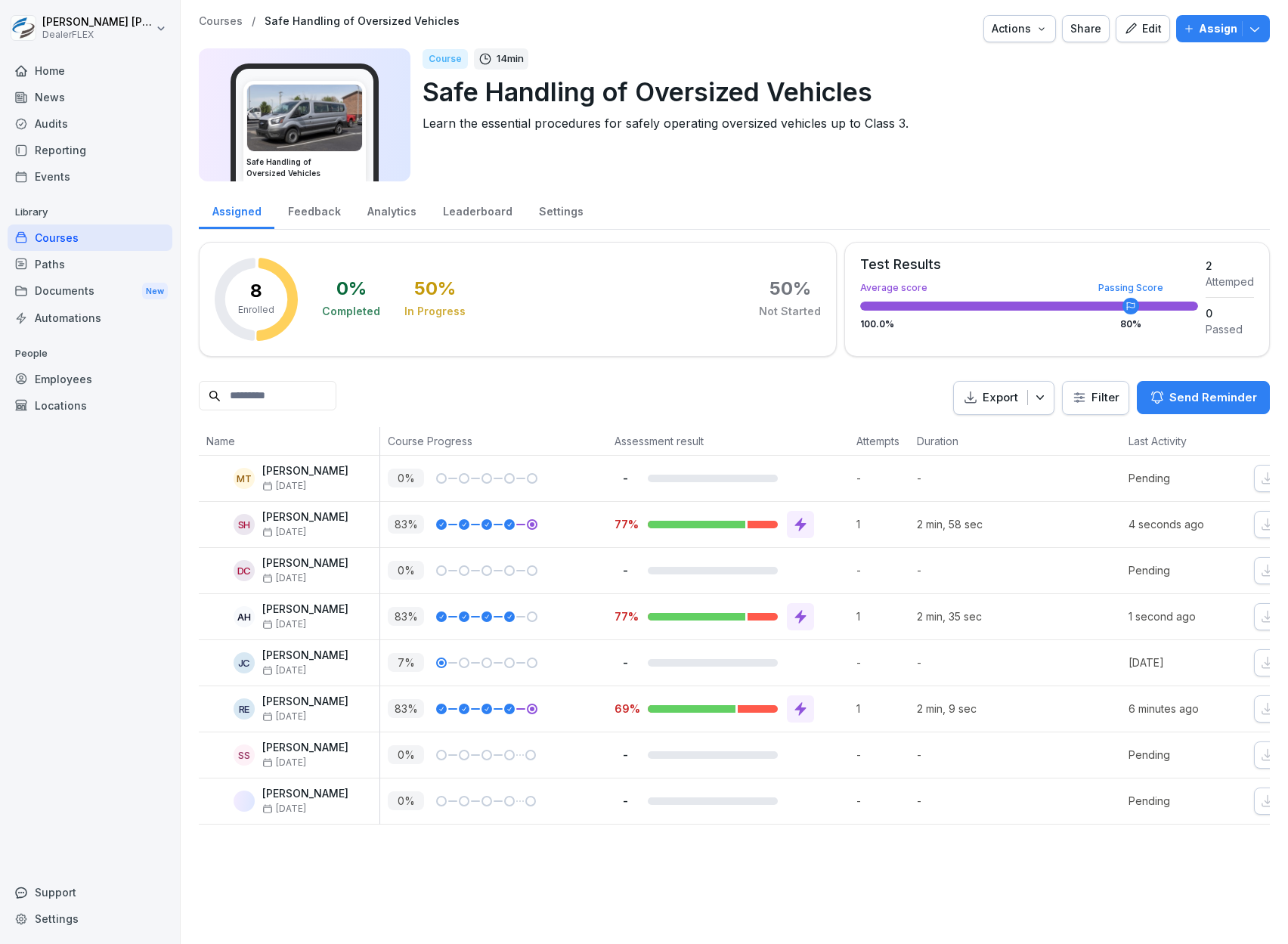
click at [47, 579] on div "Home News Audits Reporting Events Library Courses Paths Documents New Automatio…" at bounding box center [90, 493] width 165 height 888
click at [1200, 29] on p "Assign" at bounding box center [1217, 28] width 38 height 16
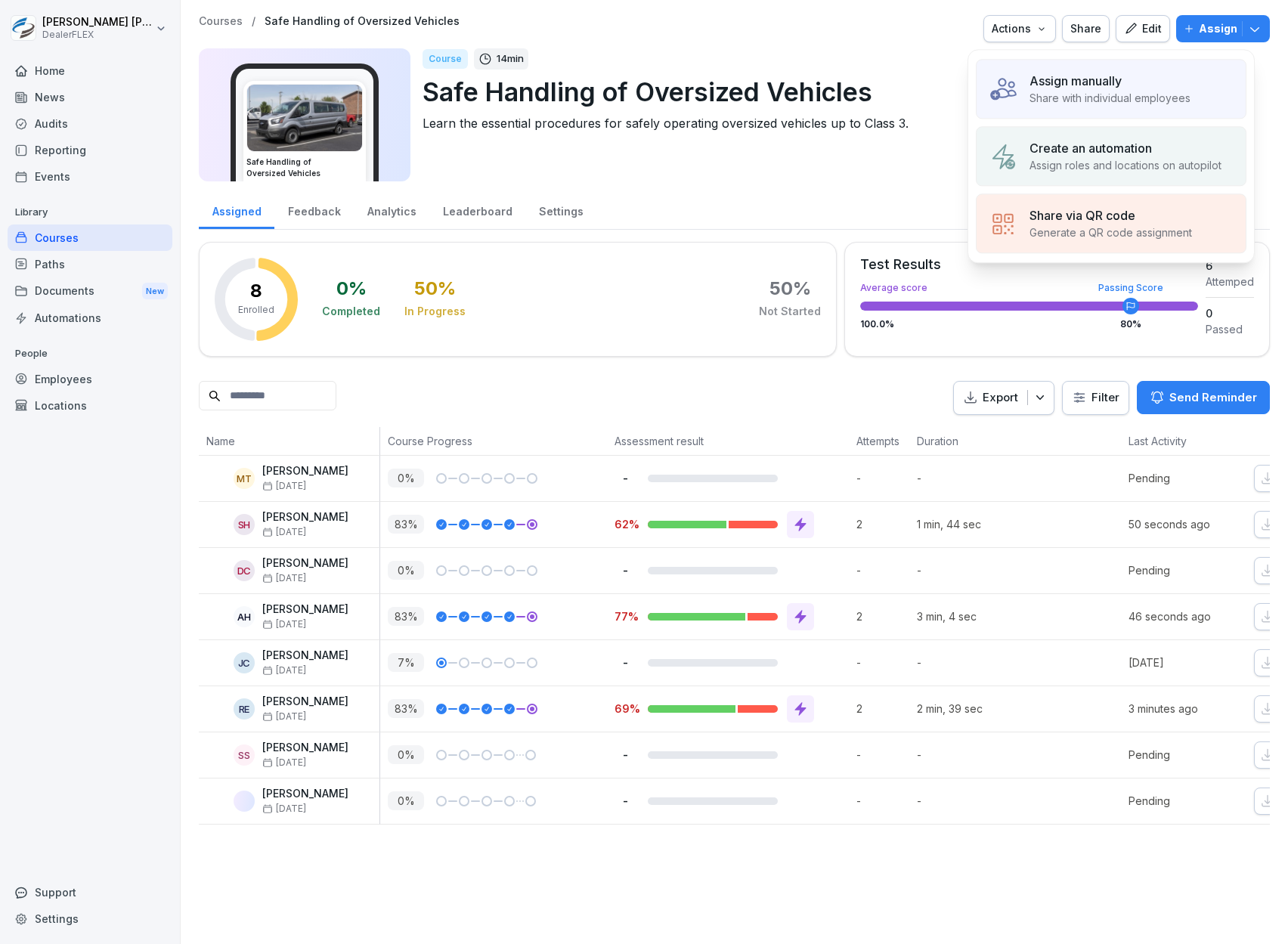
click at [1085, 92] on p "Share with individual employees" at bounding box center [1110, 98] width 161 height 16
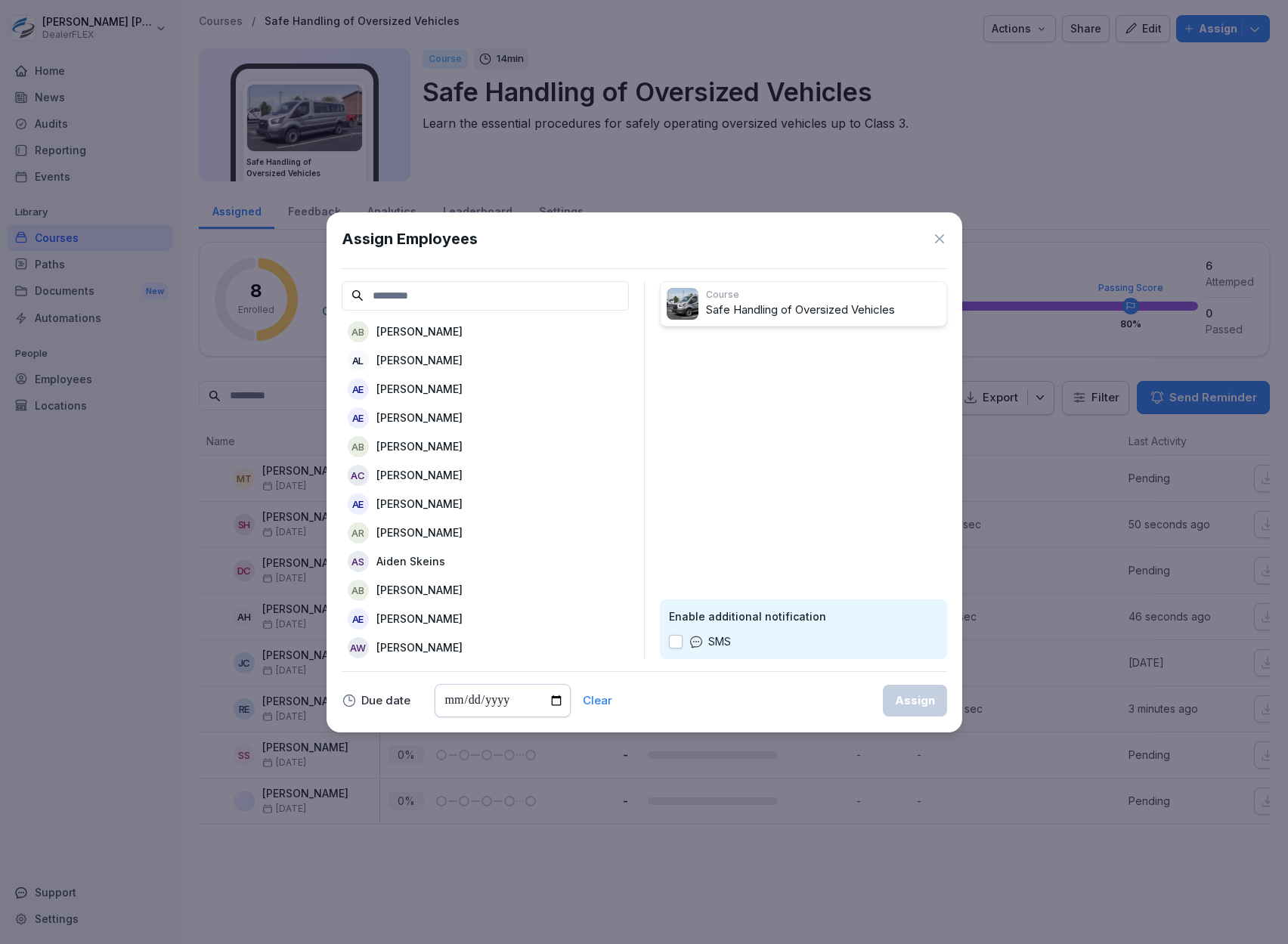
click at [487, 300] on input at bounding box center [485, 296] width 287 height 30
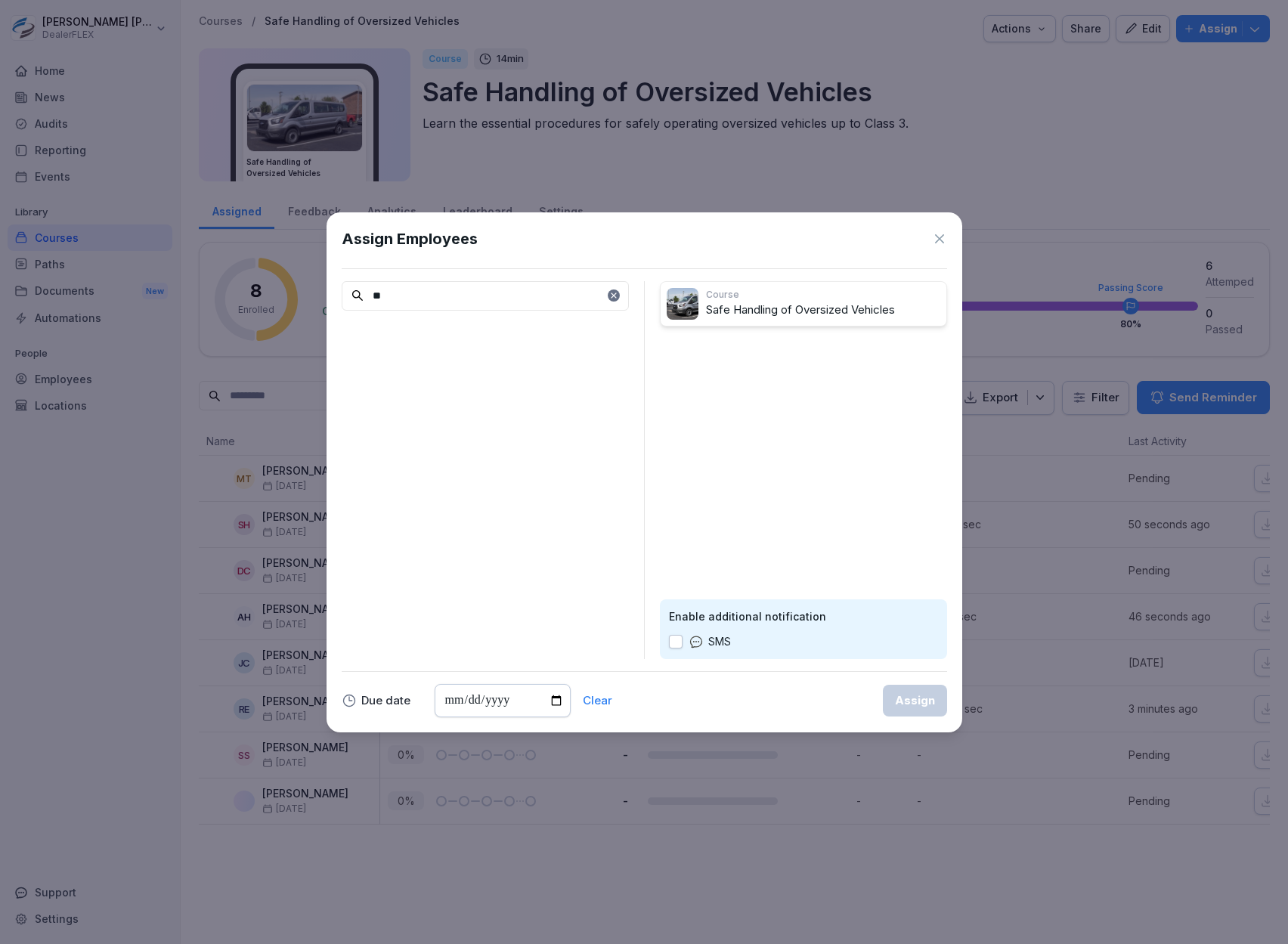
type input "*"
click at [559, 298] on input "*******" at bounding box center [485, 296] width 287 height 30
type input "******"
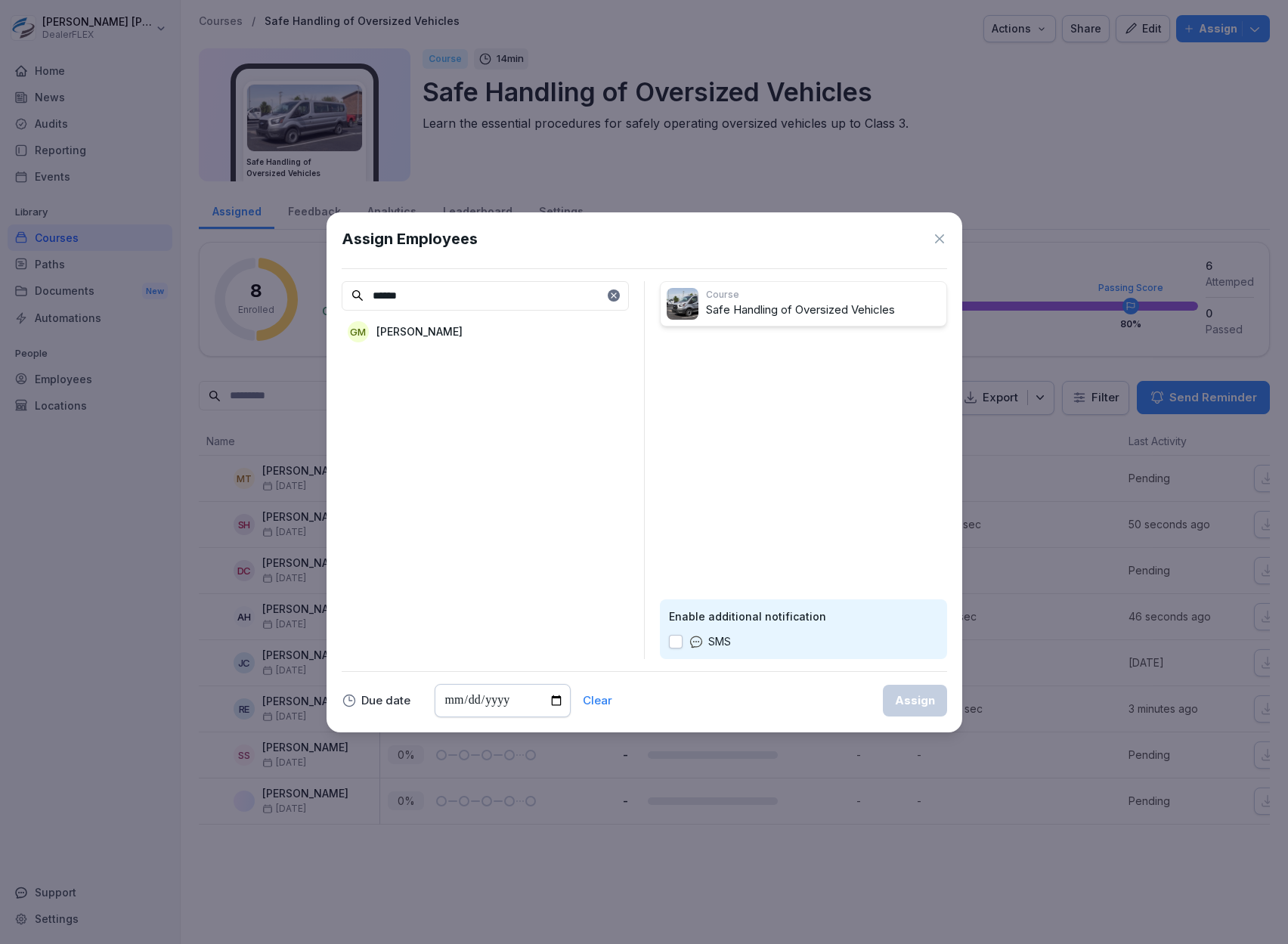
click at [544, 327] on div "GM [PERSON_NAME]" at bounding box center [485, 331] width 287 height 27
click at [915, 696] on div "Assign" at bounding box center [915, 700] width 40 height 16
